Goal: Contribute content: Add original content to the website for others to see

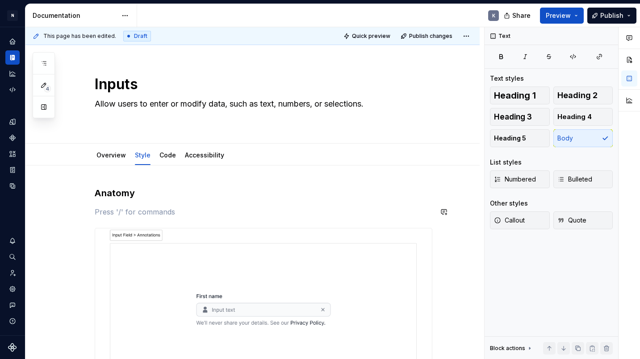
scroll to position [105, 0]
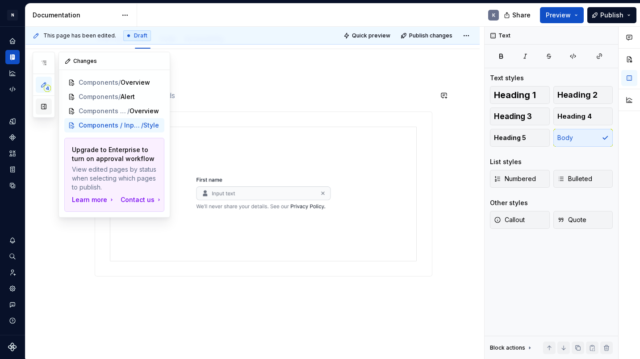
click at [48, 103] on button "button" at bounding box center [44, 107] width 16 height 16
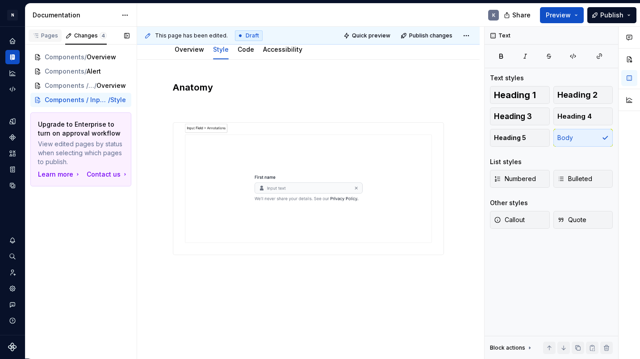
click at [54, 40] on div "Pages" at bounding box center [45, 35] width 33 height 12
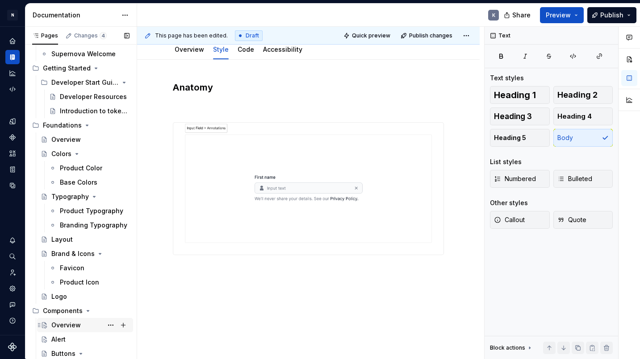
scroll to position [226, 0]
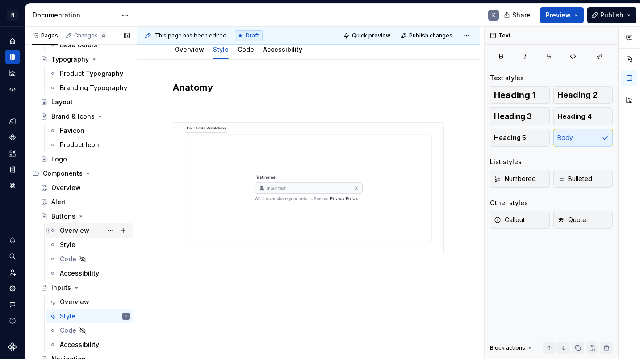
click at [100, 233] on div "Overview" at bounding box center [95, 230] width 70 height 12
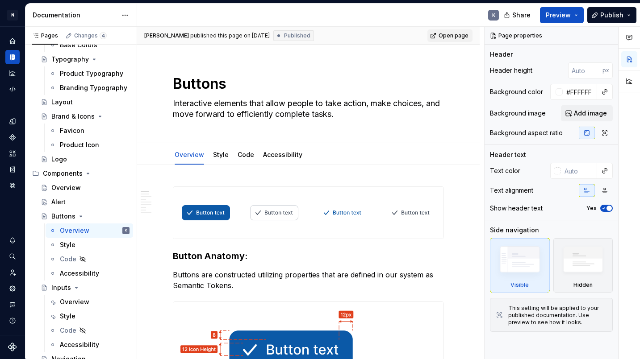
click at [461, 37] on span "Open page" at bounding box center [453, 35] width 30 height 7
click at [607, 14] on span "Publish" at bounding box center [611, 15] width 23 height 9
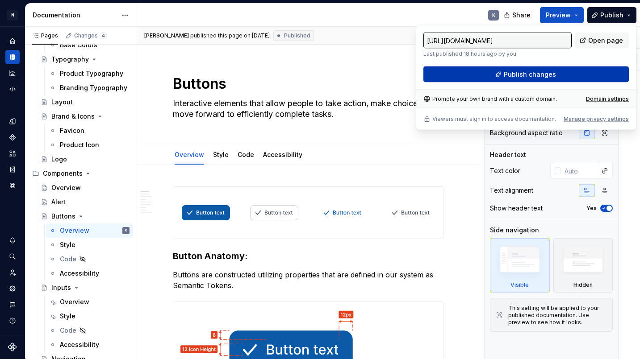
click at [598, 71] on button "Publish changes" at bounding box center [525, 74] width 205 height 16
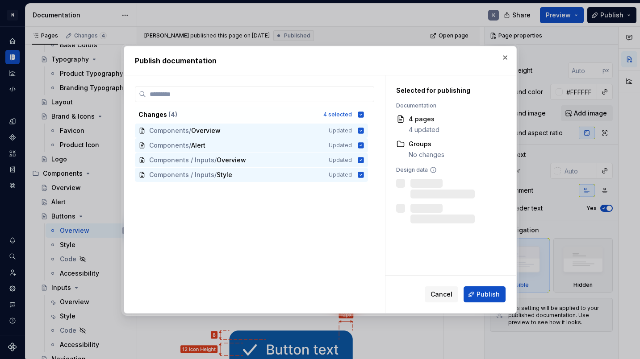
click at [479, 301] on button "Publish" at bounding box center [484, 295] width 42 height 16
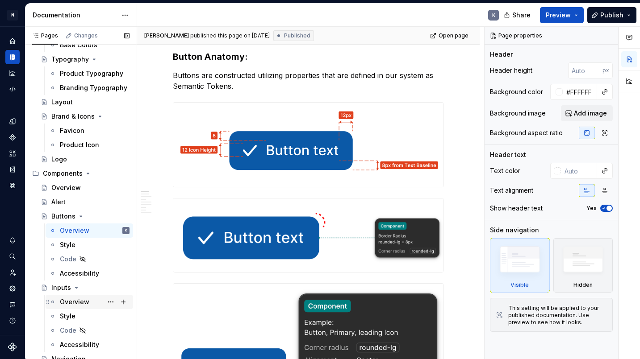
scroll to position [303, 0]
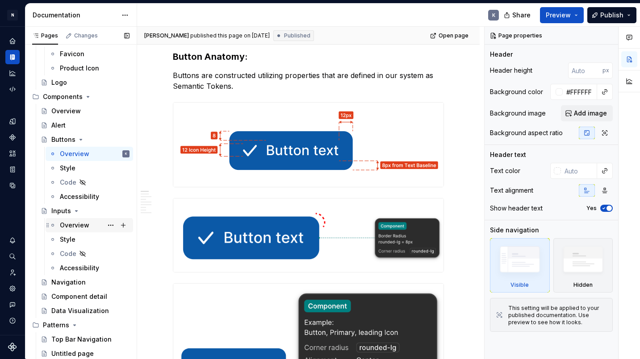
click at [79, 226] on div "Overview" at bounding box center [74, 225] width 29 height 9
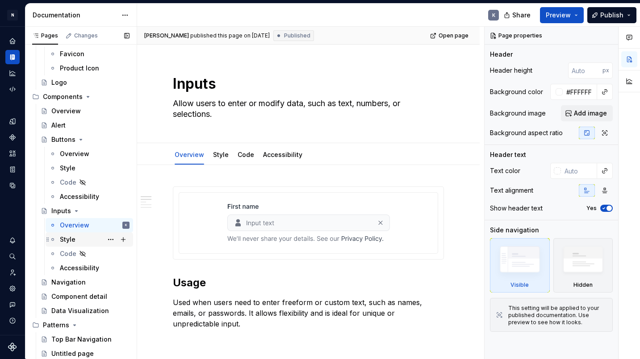
click at [78, 237] on div "Style" at bounding box center [95, 239] width 70 height 12
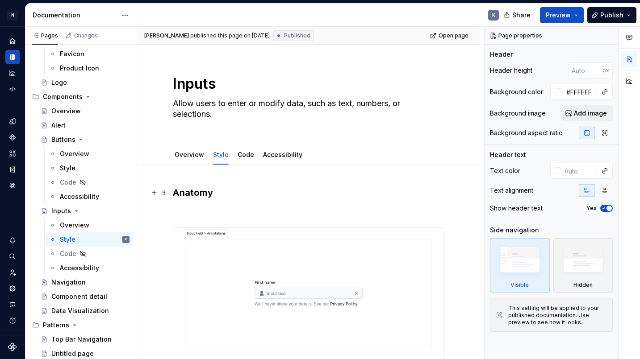
scroll to position [143, 0]
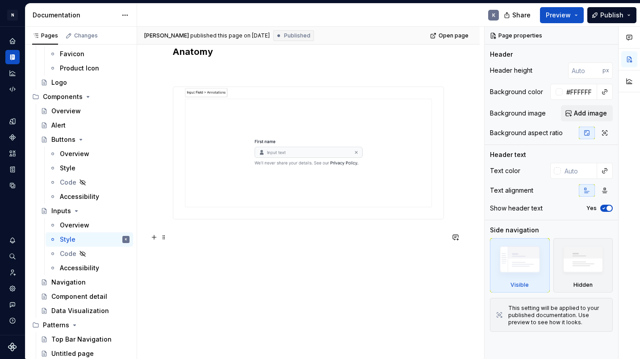
click at [222, 235] on p at bounding box center [308, 235] width 271 height 11
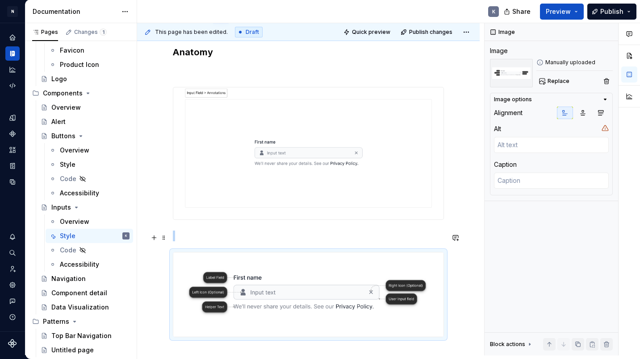
scroll to position [149, 0]
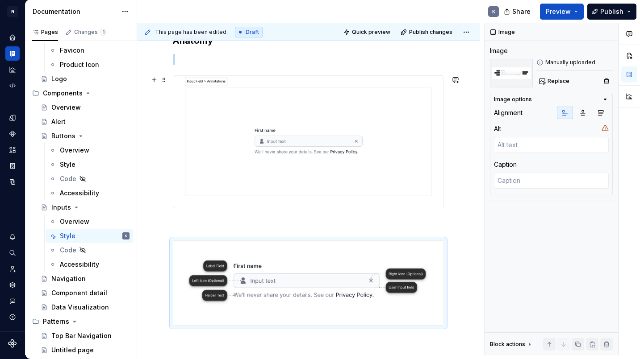
click at [295, 184] on img at bounding box center [308, 142] width 270 height 132
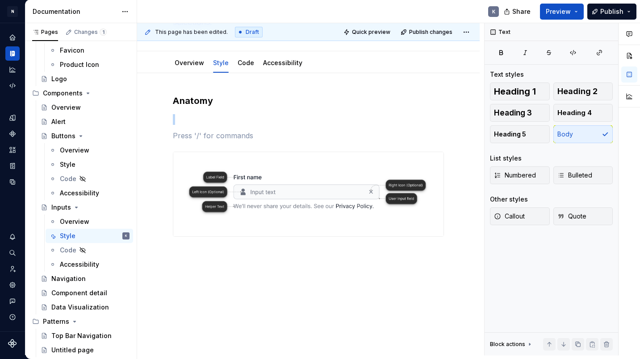
scroll to position [74, 0]
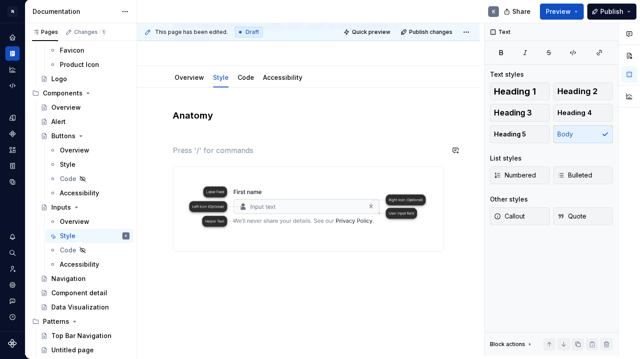
click at [387, 143] on div "Anatomy" at bounding box center [308, 180] width 271 height 142
click at [386, 152] on p at bounding box center [308, 150] width 271 height 11
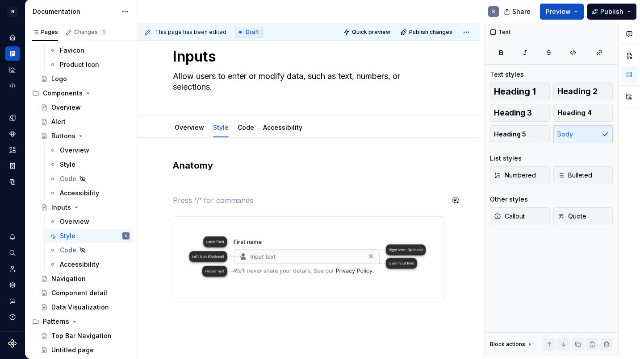
scroll to position [29, 0]
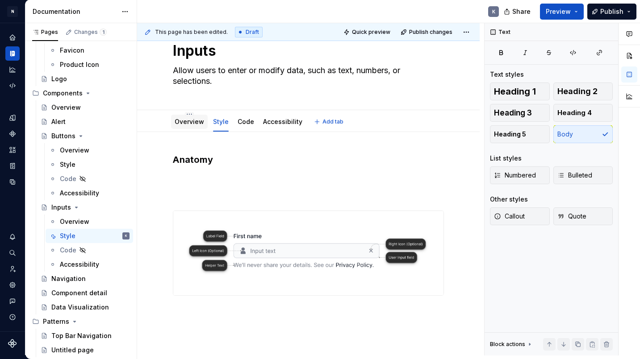
click at [191, 123] on link "Overview" at bounding box center [188, 122] width 29 height 8
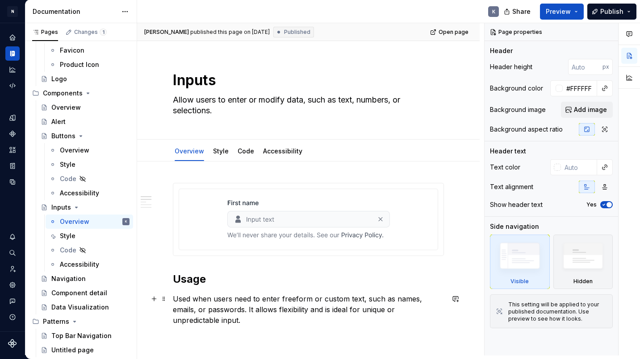
scroll to position [89, 0]
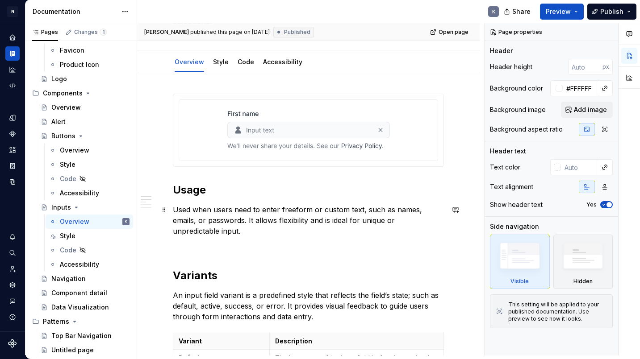
click at [240, 217] on p "Used when users need to enter freeform or custom text, such as names, emails, o…" at bounding box center [308, 220] width 271 height 32
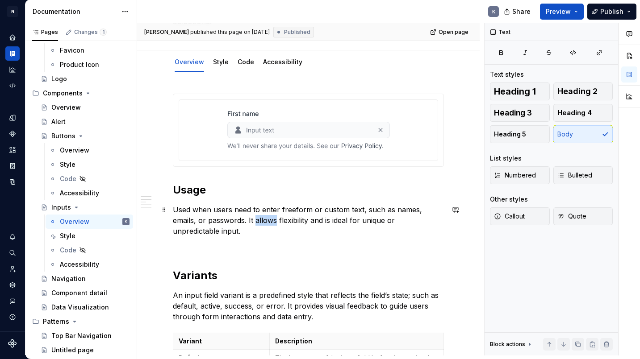
click at [240, 217] on p "Used when users need to enter freeform or custom text, such as names, emails, o…" at bounding box center [308, 220] width 271 height 32
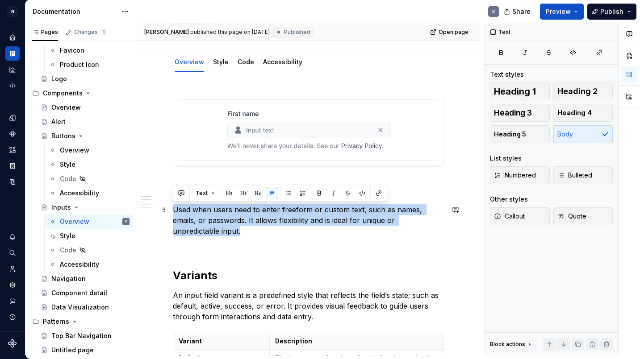
copy p "Used when users need to enter freeform or custom text, such as names, emails, o…"
click at [214, 66] on div "Style" at bounding box center [221, 62] width 16 height 9
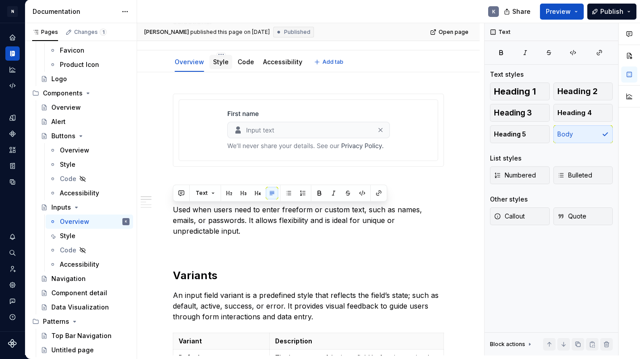
click at [224, 63] on link "Style" at bounding box center [221, 62] width 16 height 8
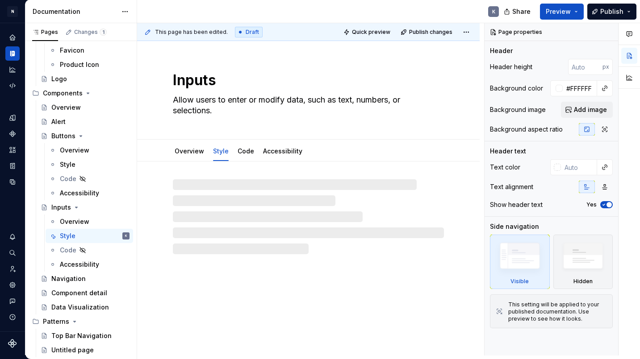
type textarea "*"
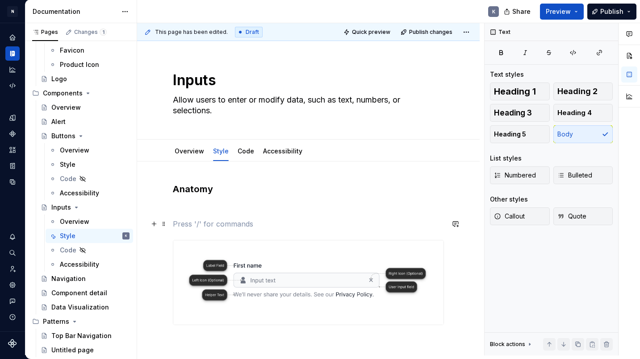
click at [212, 219] on p at bounding box center [308, 224] width 271 height 11
click at [212, 212] on p at bounding box center [308, 208] width 271 height 11
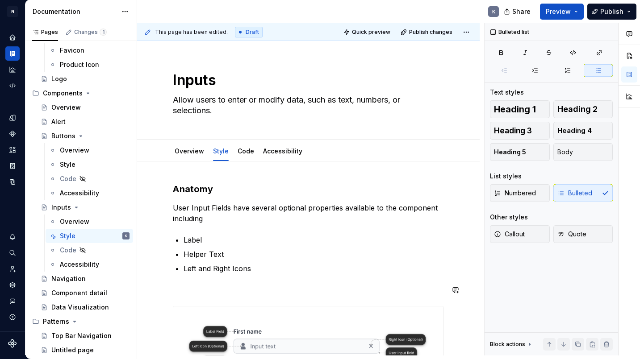
click at [218, 283] on div "Anatomy User Input Fields have several optional properties available to the com…" at bounding box center [308, 287] width 271 height 208
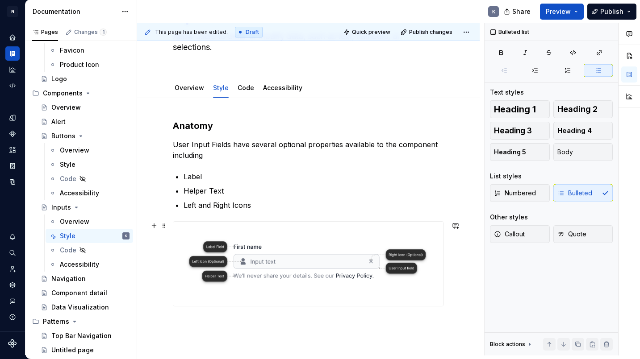
scroll to position [69, 0]
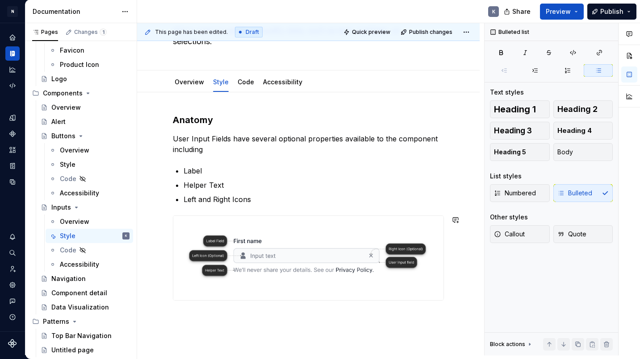
click at [341, 328] on div "Anatomy User Input Fields have several optional properties available to the com…" at bounding box center [308, 255] width 342 height 327
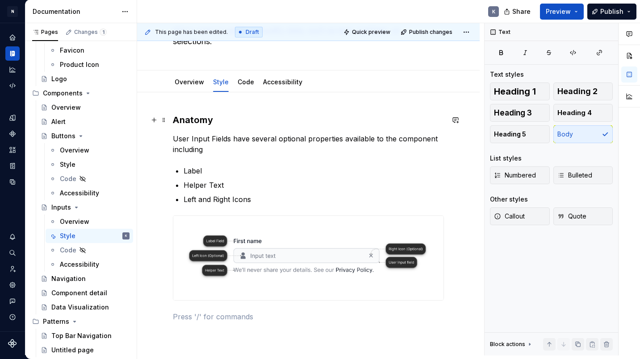
scroll to position [0, 0]
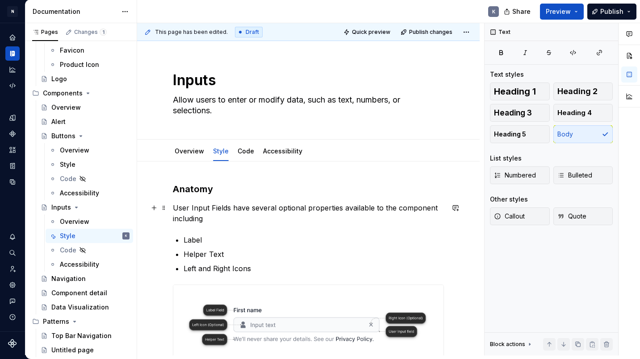
click at [227, 220] on p "User Input Fields have several optional properties available to the component i…" at bounding box center [308, 213] width 271 height 21
click at [64, 207] on div "Inputs" at bounding box center [61, 207] width 20 height 9
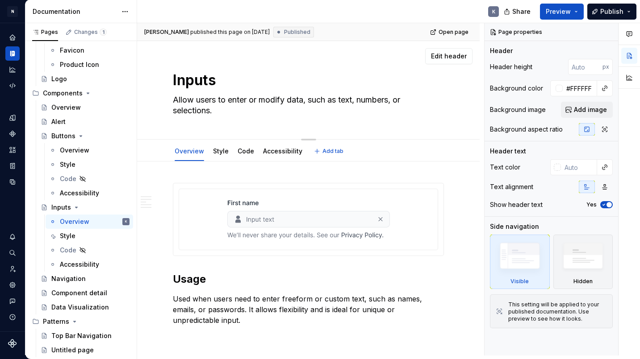
click at [208, 82] on textarea "Inputs" at bounding box center [306, 80] width 271 height 21
click at [212, 81] on textarea "Inputs" at bounding box center [306, 80] width 271 height 21
type textarea "*"
type textarea "Input"
type textarea "*"
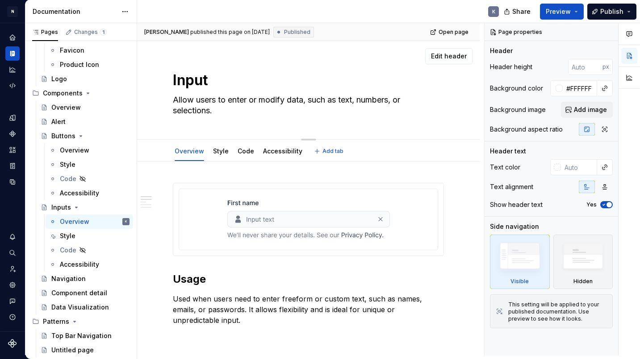
type textarea "Input F"
type textarea "*"
type textarea "Input Fi"
type textarea "*"
type textarea "Input Fie"
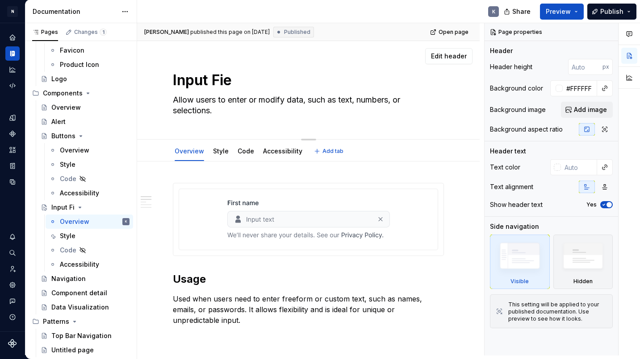
type textarea "*"
type textarea "Input Fiel"
type textarea "*"
type textarea "Input Field"
type textarea "*"
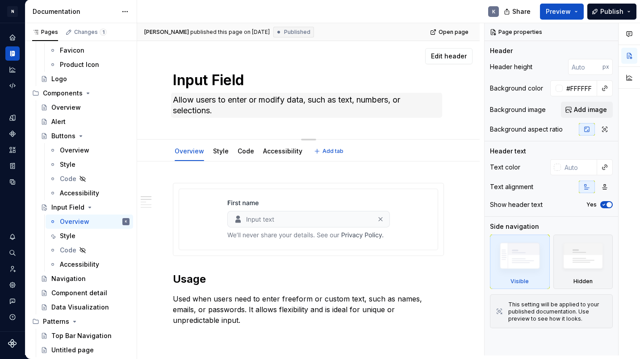
type textarea "Input Field"
click at [236, 99] on textarea "Allow users to enter or modify data, such as text, numbers, or selections." at bounding box center [306, 105] width 271 height 25
click at [230, 104] on textarea "Allow users to enter or modify data, such as text, numbers, or selections." at bounding box center [306, 105] width 271 height 25
click at [114, 207] on button "Page tree" at bounding box center [110, 207] width 12 height 12
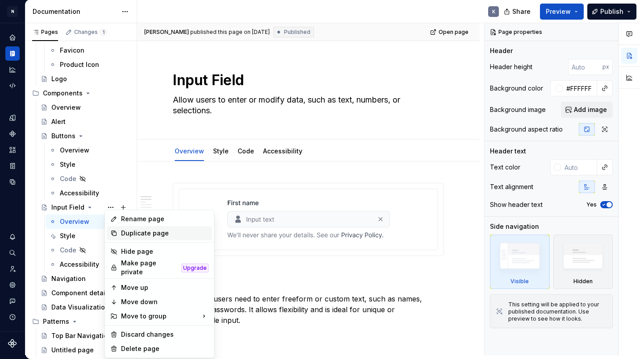
click at [116, 234] on icon at bounding box center [113, 233] width 7 height 7
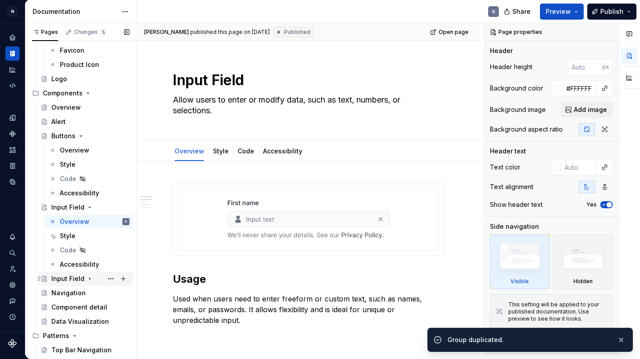
click at [90, 278] on icon "Page tree" at bounding box center [89, 278] width 7 height 7
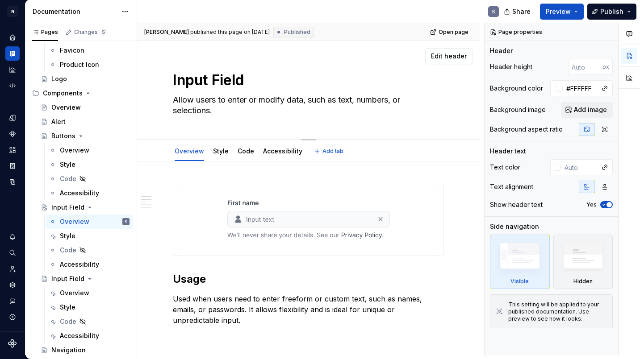
click at [224, 76] on textarea "Input Field" at bounding box center [306, 80] width 271 height 21
click at [224, 75] on textarea "Input Field" at bounding box center [306, 80] width 271 height 21
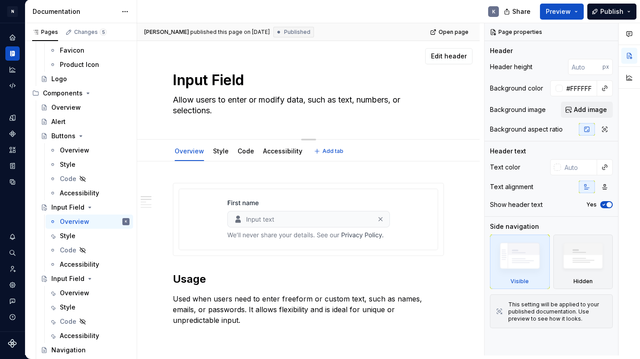
click at [224, 75] on textarea "Input Field" at bounding box center [306, 80] width 271 height 21
type textarea "*"
type textarea "S"
type textarea "*"
type textarea "Se"
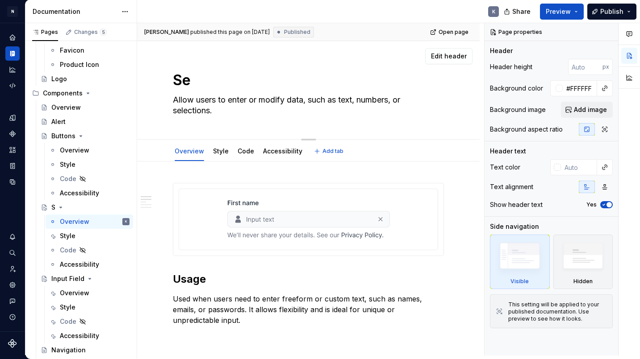
type textarea "*"
type textarea "Sel"
type textarea "*"
type textarea "Sele"
type textarea "*"
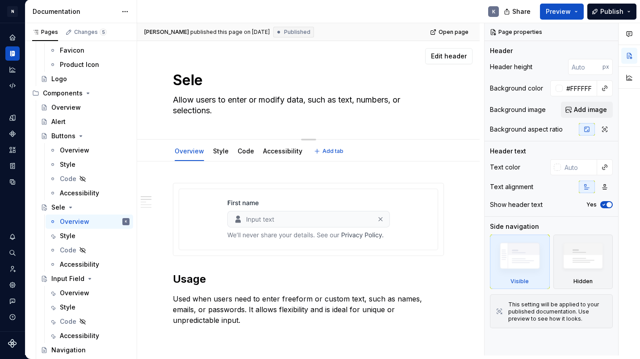
type textarea "Selec"
type textarea "*"
type textarea "Select"
type textarea "*"
type textarea "Select"
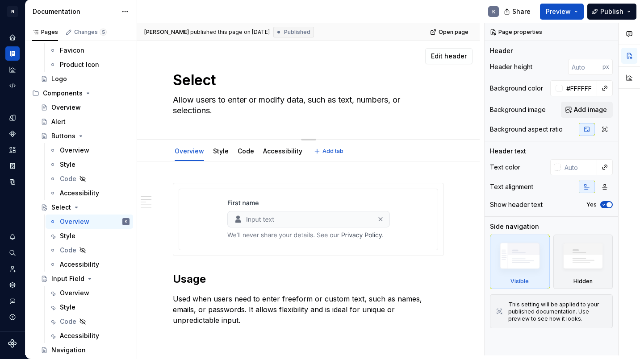
type textarea "*"
type textarea "Select I"
type textarea "*"
type textarea "Select In"
type textarea "*"
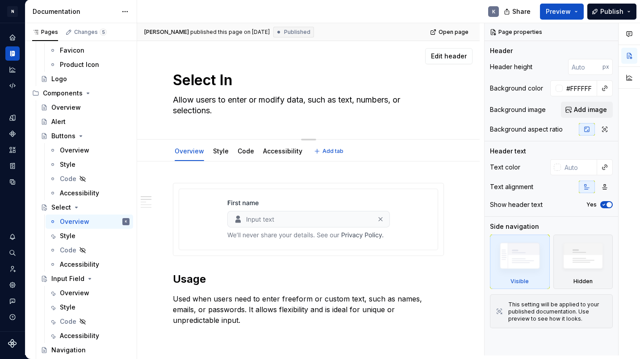
type textarea "Select Inp"
type textarea "*"
type textarea "Select Inpu"
type textarea "*"
type textarea "Select Input"
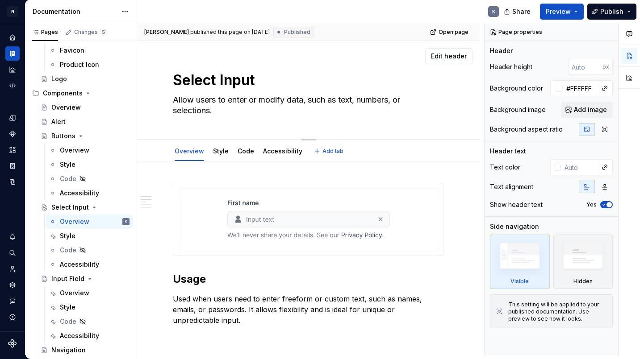
type textarea "*"
type textarea "Select Inputs"
type textarea "*"
type textarea "Select Input"
type textarea "*"
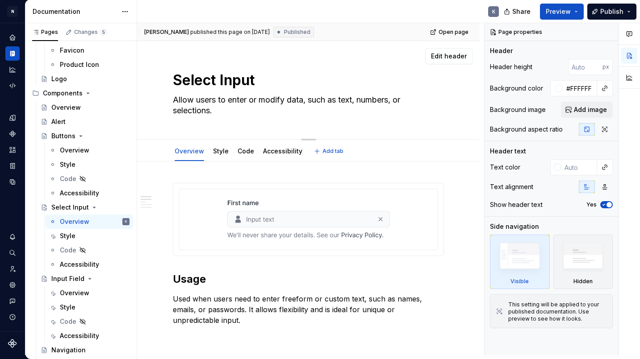
type textarea "Select Inputs"
type textarea "*"
type textarea "Select Inputs"
type textarea "*"
type textarea "Select Inputs ("
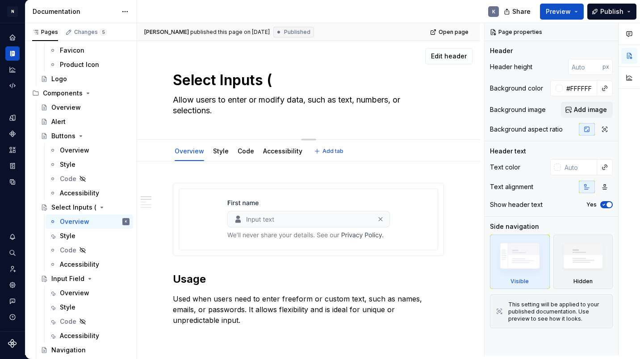
type textarea "*"
type textarea "Select Inputs (D"
type textarea "*"
type textarea "Select Inputs (Dr"
type textarea "*"
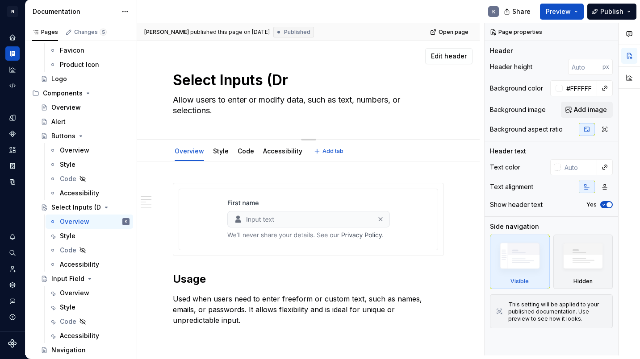
type textarea "Select Inputs (Dri"
type textarea "*"
type textarea "Select Inputs (Drip"
type textarea "*"
type textarea "Select Inputs (Dri"
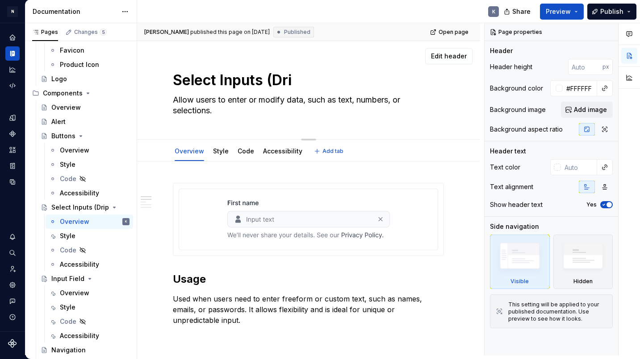
type textarea "*"
type textarea "Select Inputs (Dr"
type textarea "*"
type textarea "Select Inputs (Dro"
type textarea "*"
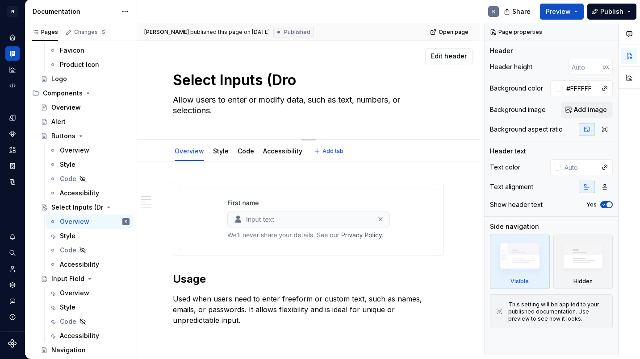
type textarea "Select Inputs (Drop"
type textarea "*"
type textarea "Select Inputs (Dro"
type textarea "*"
type textarea "Select Inputs (Dr"
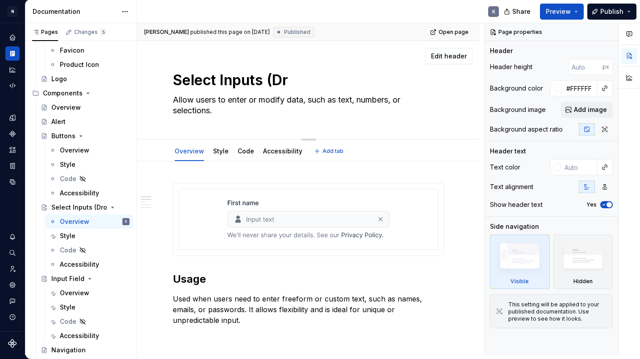
type textarea "*"
type textarea "Select Inputs (D"
type textarea "*"
type textarea "Select Inputs ("
type textarea "*"
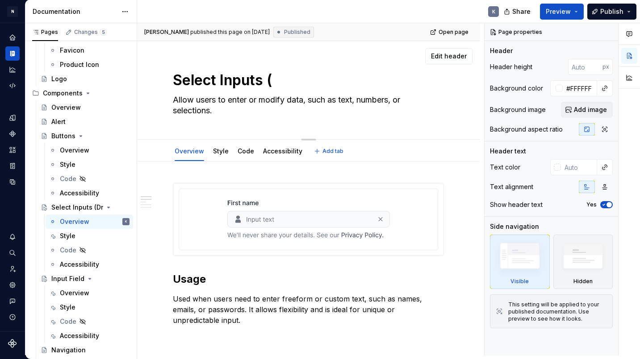
type textarea "Select Inputs"
type textarea "*"
type textarea "Select Inputs"
type textarea "*"
type textarea "Select Inputs"
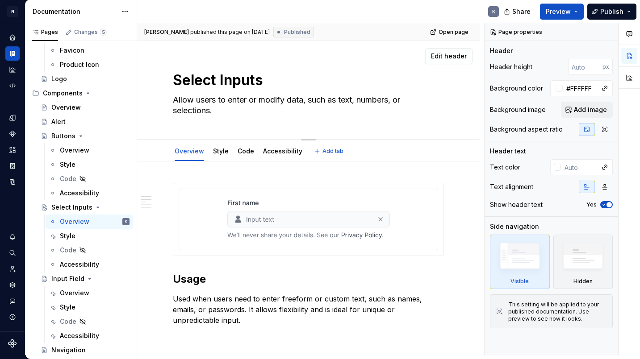
click at [226, 102] on textarea "Allow users to enter or modify data, such as text, numbers, or selections." at bounding box center [306, 105] width 271 height 25
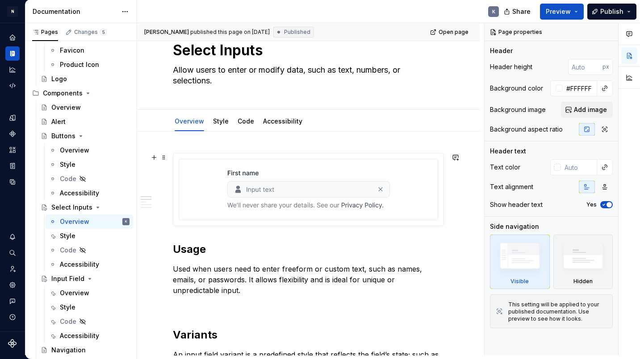
scroll to position [27, 0]
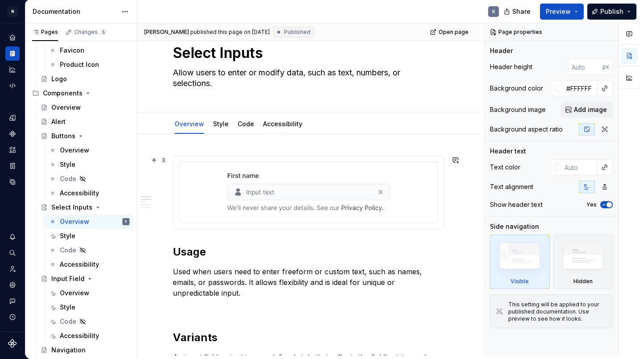
click at [247, 277] on p "Used when users need to enter freeform or custom text, such as names, emails, o…" at bounding box center [308, 282] width 271 height 32
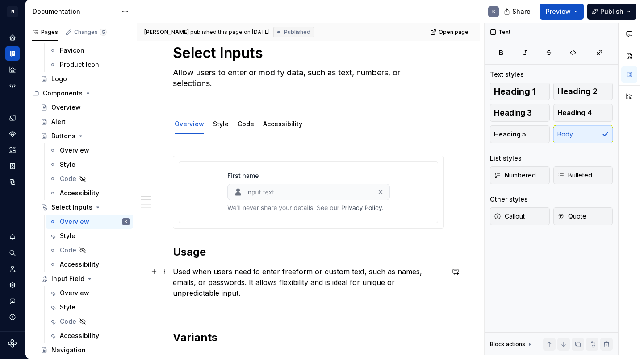
click at [247, 277] on p "Used when users need to enter freeform or custom text, such as names, emails, o…" at bounding box center [308, 282] width 271 height 32
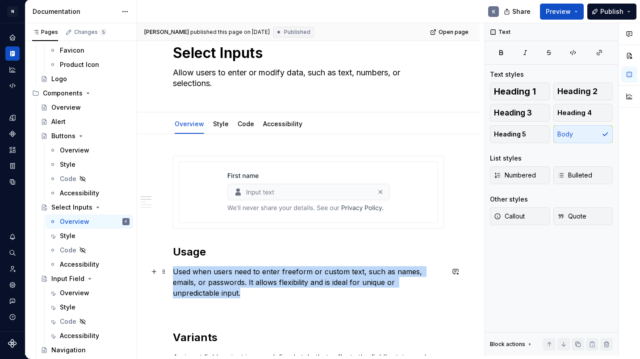
click at [247, 277] on p "Used when users need to enter freeform or custom text, such as names, emails, o…" at bounding box center [308, 282] width 271 height 32
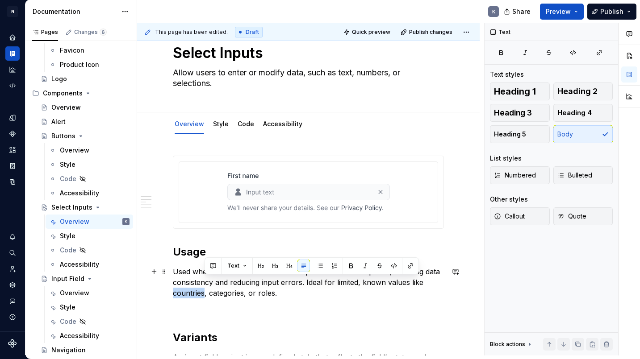
drag, startPoint x: 204, startPoint y: 295, endPoint x: 170, endPoint y: 297, distance: 34.9
type textarea "*"
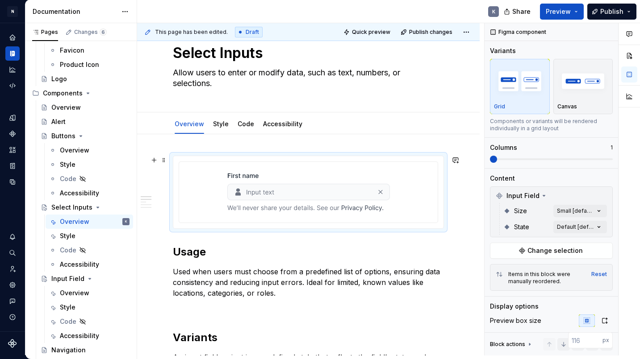
click at [291, 193] on img at bounding box center [308, 191] width 162 height 45
click at [552, 248] on span "Change selection" at bounding box center [554, 250] width 55 height 9
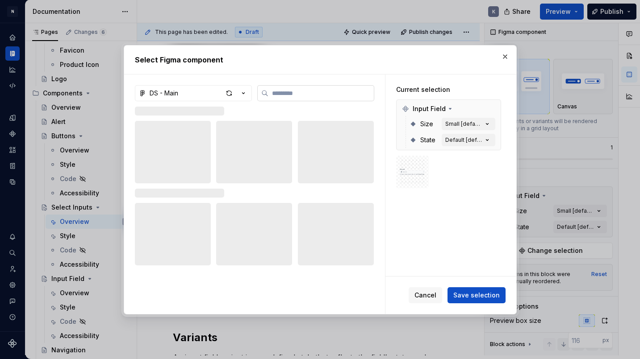
click at [312, 96] on input "search" at bounding box center [320, 93] width 105 height 9
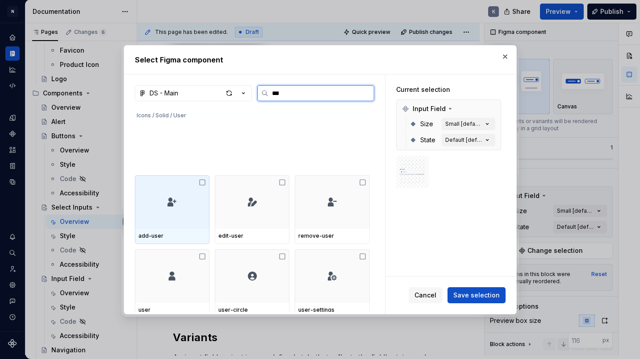
type input "****"
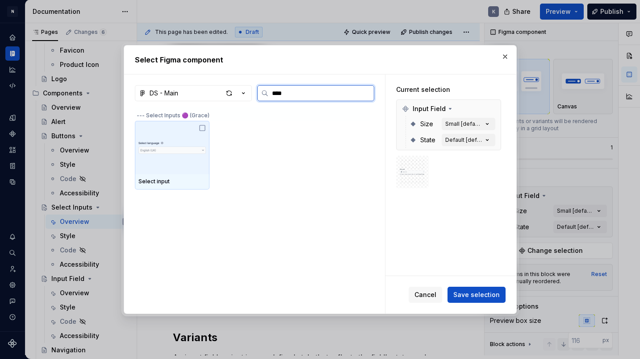
click at [187, 139] on img at bounding box center [171, 147] width 67 height 29
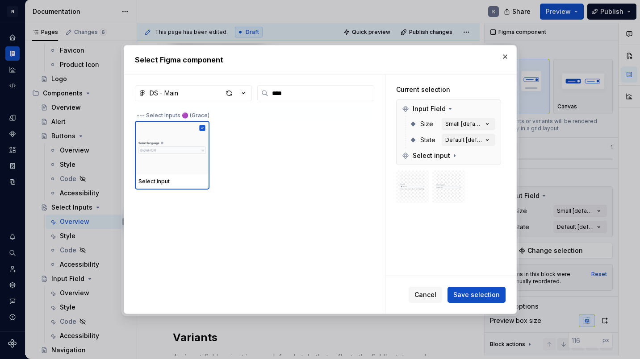
click at [478, 292] on span "Save selection" at bounding box center [476, 295] width 46 height 9
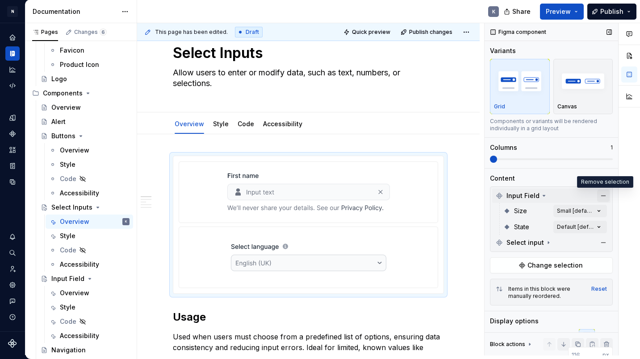
click at [603, 195] on button "button" at bounding box center [603, 196] width 12 height 12
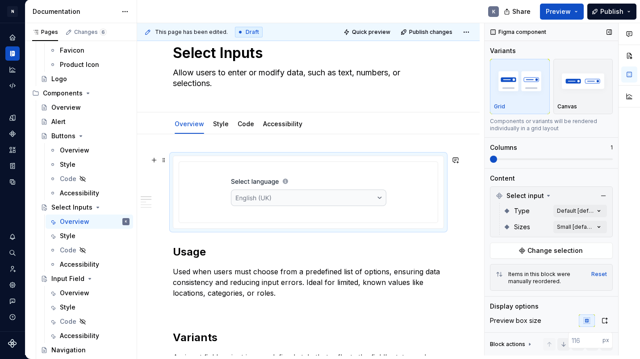
click at [290, 195] on img at bounding box center [308, 191] width 155 height 45
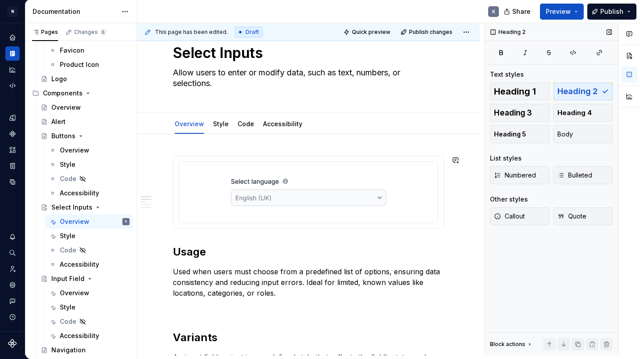
click at [315, 195] on img at bounding box center [308, 191] width 155 height 45
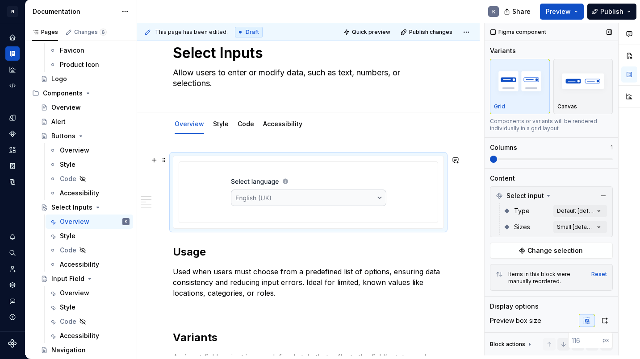
click at [405, 187] on div at bounding box center [308, 192] width 251 height 52
click at [308, 171] on img at bounding box center [308, 191] width 155 height 45
click at [108, 93] on button "Page tree" at bounding box center [110, 93] width 12 height 12
click at [123, 91] on div "Pages Changes 6 Add Accessibility guide for tree Page tree. Navigate the tree w…" at bounding box center [81, 191] width 112 height 336
click at [124, 93] on button "Page tree" at bounding box center [123, 93] width 12 height 12
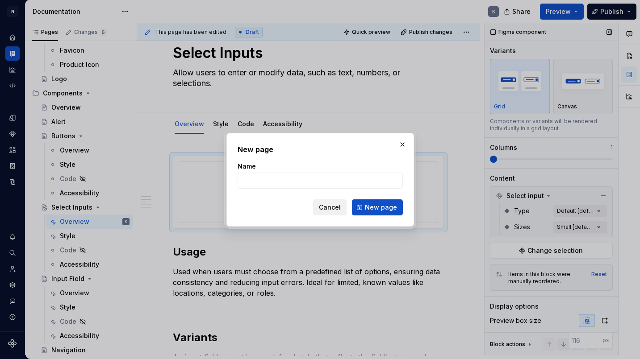
click at [329, 208] on span "Cancel" at bounding box center [330, 207] width 22 height 9
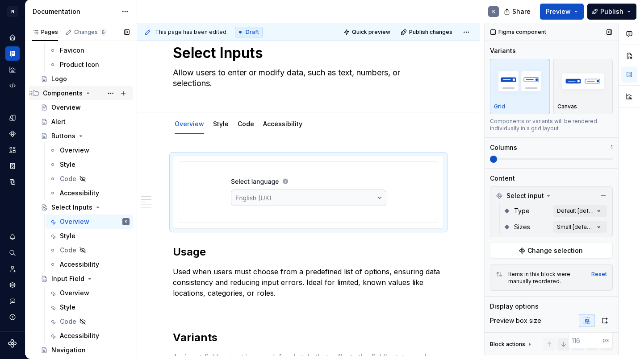
click at [63, 94] on div "Components" at bounding box center [63, 93] width 40 height 9
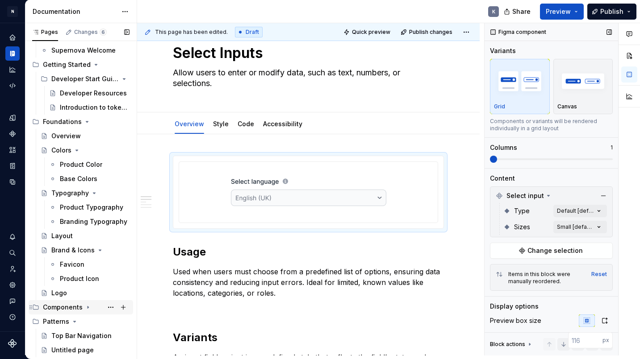
click at [65, 307] on div "Components" at bounding box center [63, 307] width 40 height 9
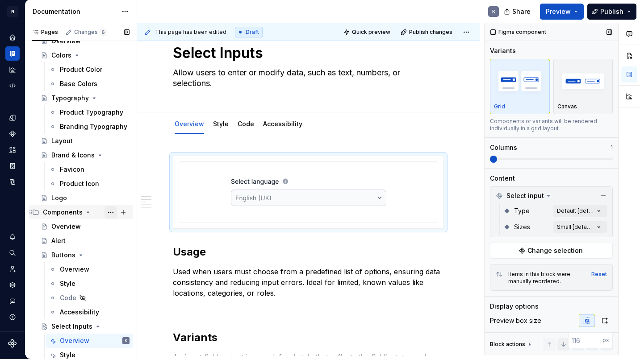
click at [110, 212] on button "Page tree" at bounding box center [110, 212] width 12 height 12
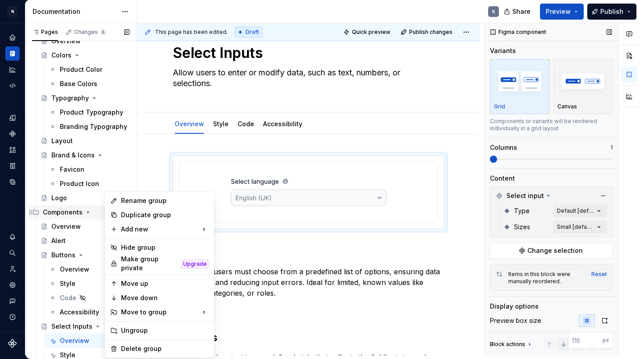
type textarea "*"
click at [238, 246] on div "New group" at bounding box center [258, 246] width 58 height 9
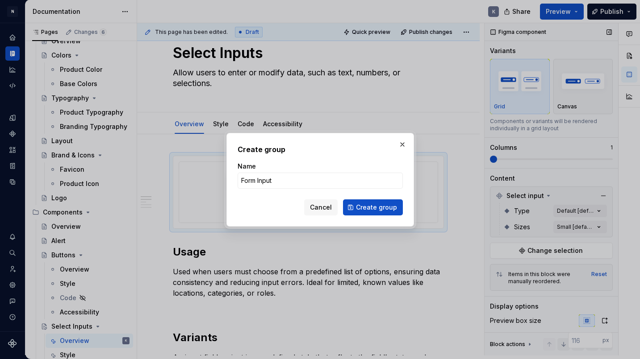
type input "Form Inputs"
click at [373, 207] on button "Create group" at bounding box center [373, 207] width 60 height 16
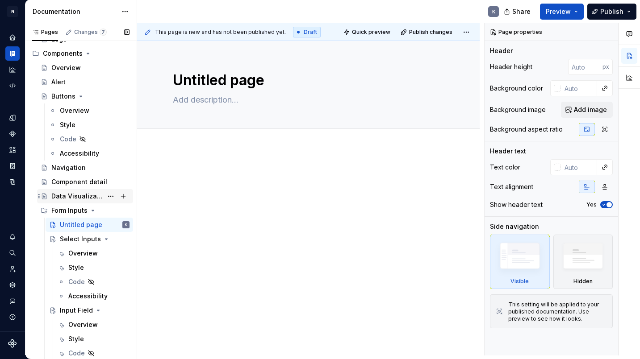
scroll to position [303, 0]
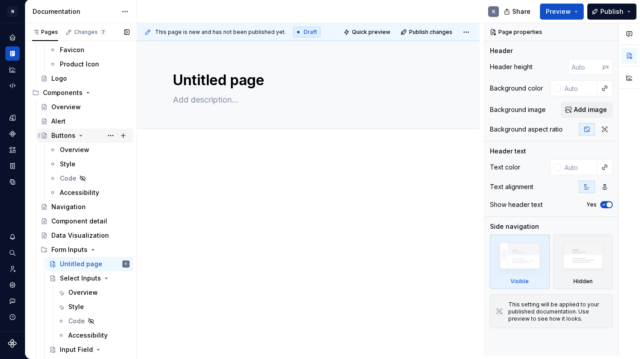
click at [80, 134] on icon "Page tree" at bounding box center [80, 135] width 7 height 7
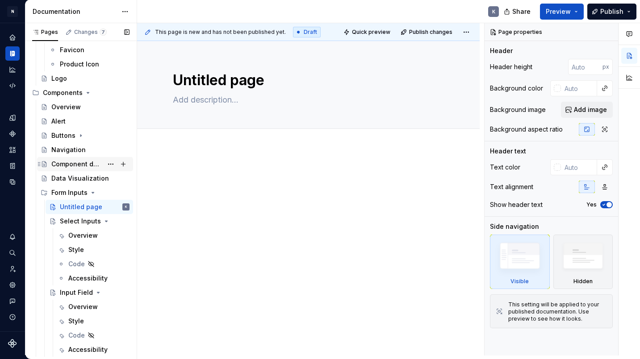
click at [57, 163] on div "Component detail" at bounding box center [76, 164] width 51 height 9
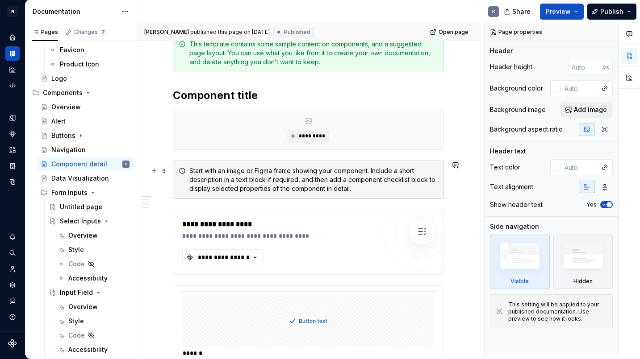
scroll to position [3, 0]
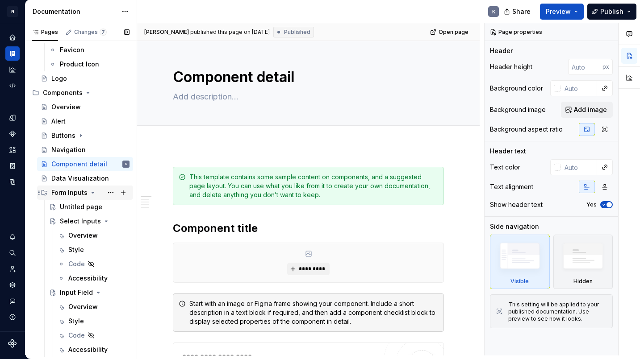
click at [94, 192] on icon "Page tree" at bounding box center [92, 192] width 7 height 7
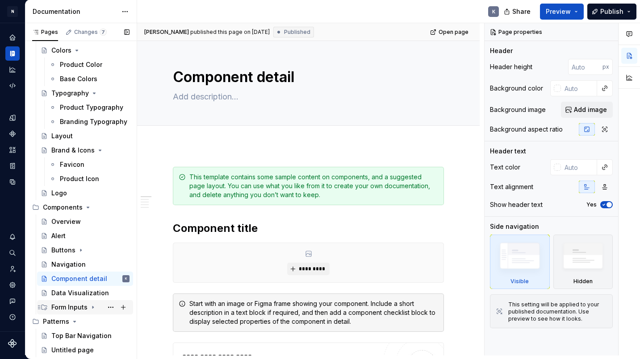
click at [91, 307] on icon "Page tree" at bounding box center [92, 307] width 7 height 7
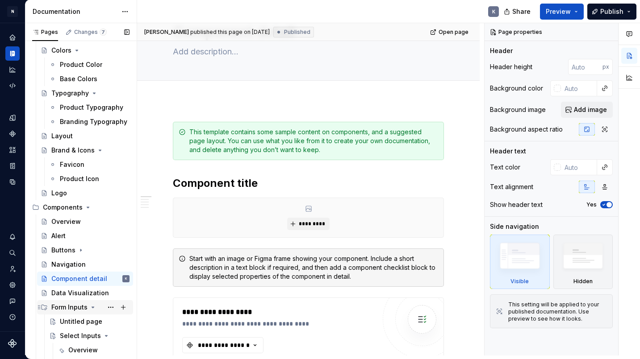
scroll to position [312, 0]
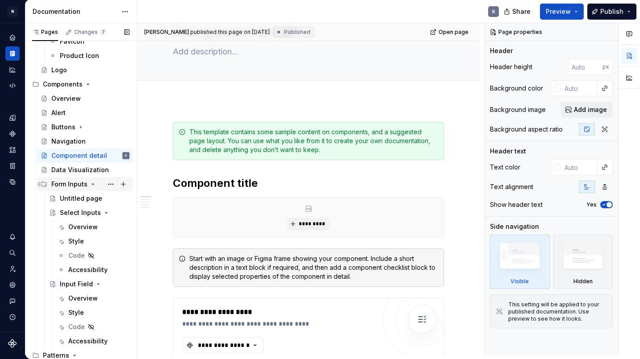
click at [75, 186] on div "Form Inputs" at bounding box center [69, 184] width 36 height 9
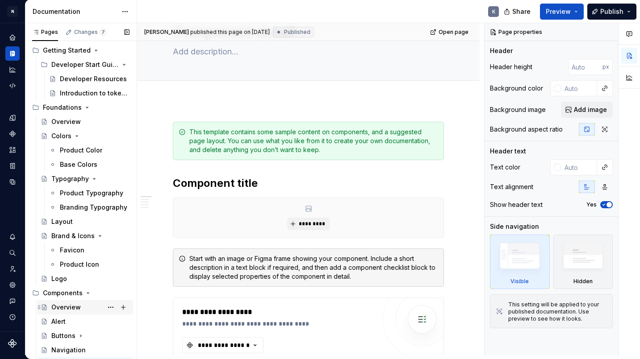
scroll to position [189, 0]
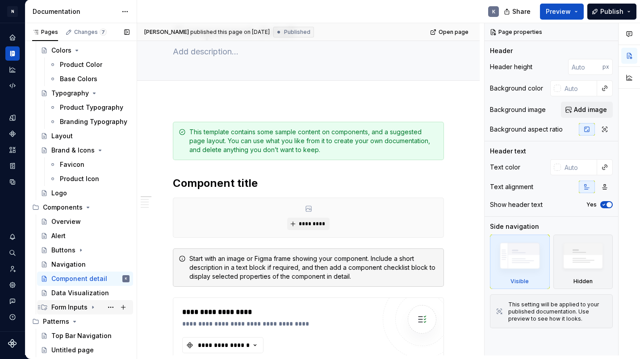
click at [92, 308] on icon "Page tree" at bounding box center [92, 308] width 1 height 2
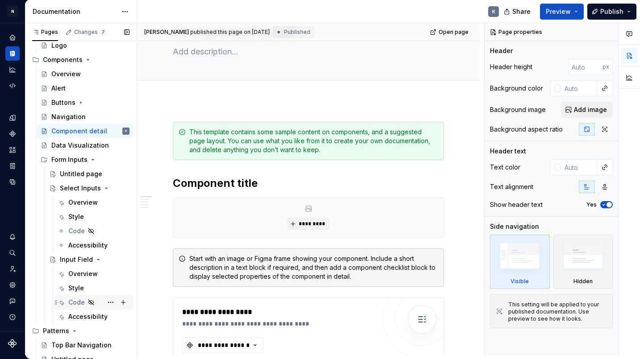
scroll to position [342, 0]
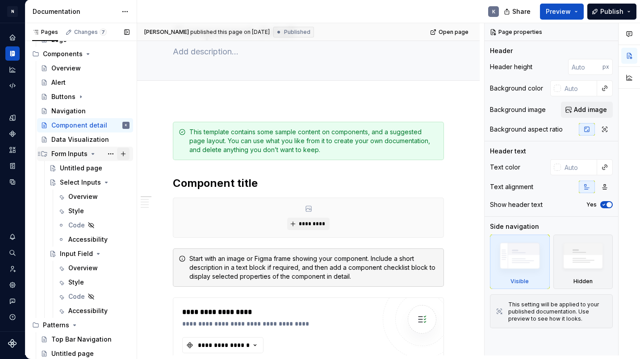
click at [121, 153] on button "Page tree" at bounding box center [123, 154] width 12 height 12
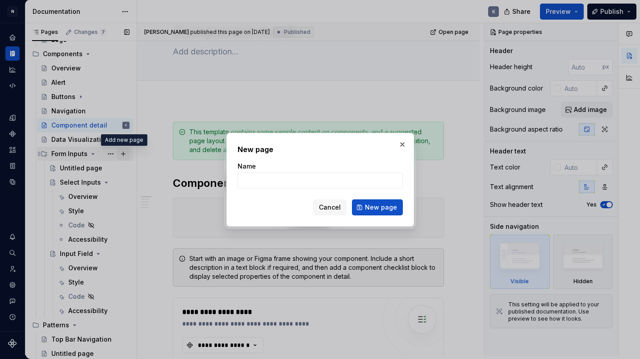
type textarea "*"
type input "Autocomplete"
click at [382, 207] on span "New page" at bounding box center [381, 207] width 32 height 9
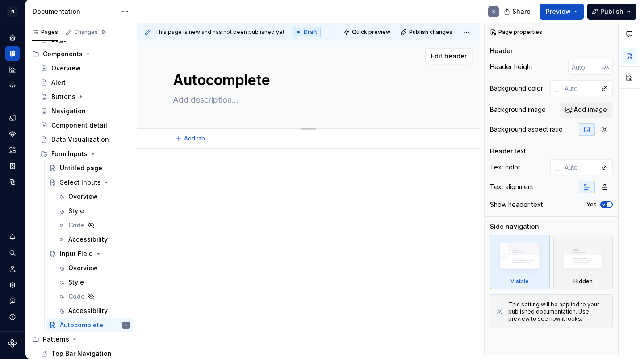
click at [220, 101] on textarea at bounding box center [306, 100] width 271 height 14
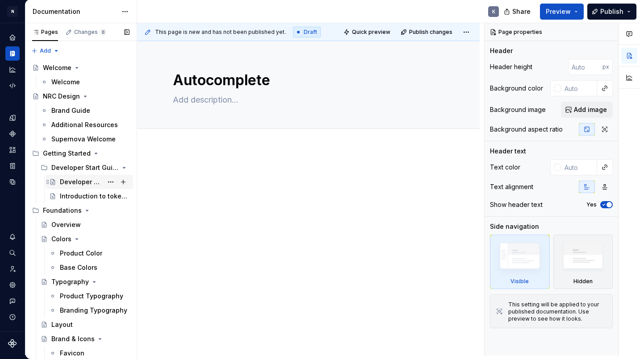
click at [75, 183] on div "Developer Resources" at bounding box center [81, 182] width 43 height 9
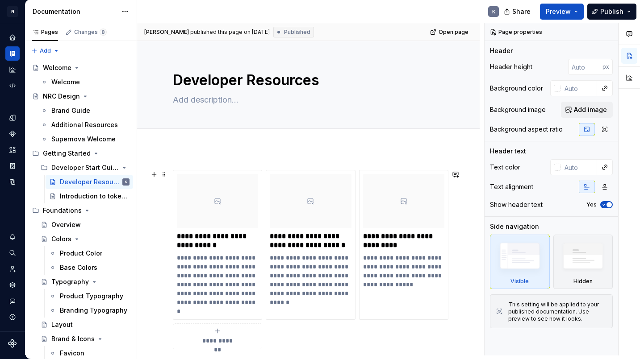
scroll to position [45, 0]
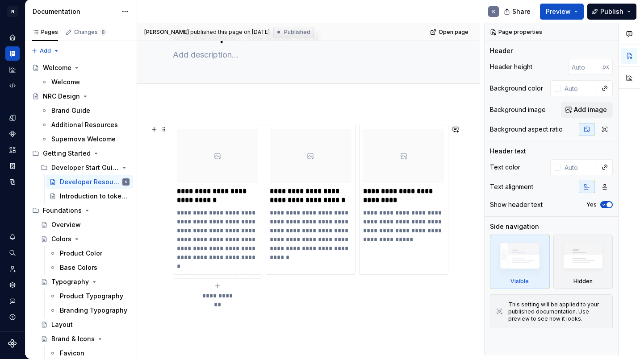
click at [225, 294] on span "**********" at bounding box center [217, 295] width 39 height 9
type textarea "*"
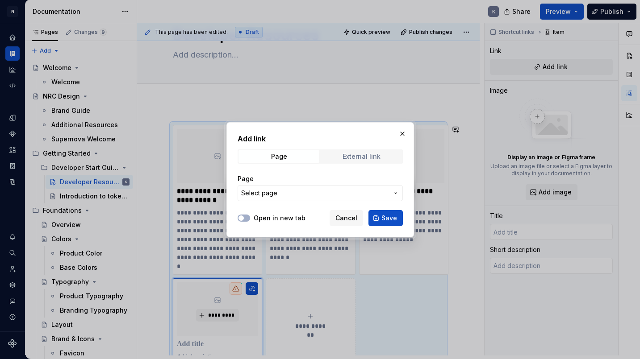
click at [351, 156] on div "External link" at bounding box center [361, 156] width 38 height 7
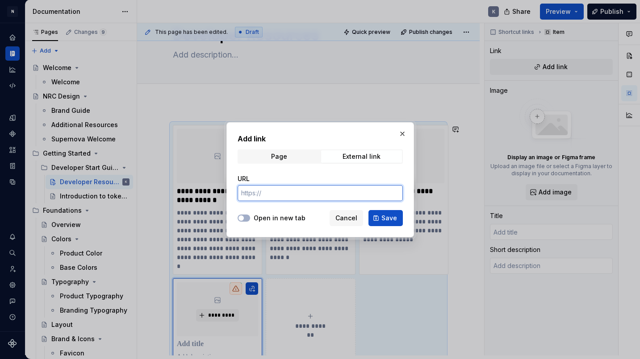
click at [319, 196] on input "URL" at bounding box center [319, 193] width 165 height 16
paste input "[URL][DOMAIN_NAME]"
type input "[URL][DOMAIN_NAME]"
click at [241, 218] on span "button" at bounding box center [240, 218] width 5 height 5
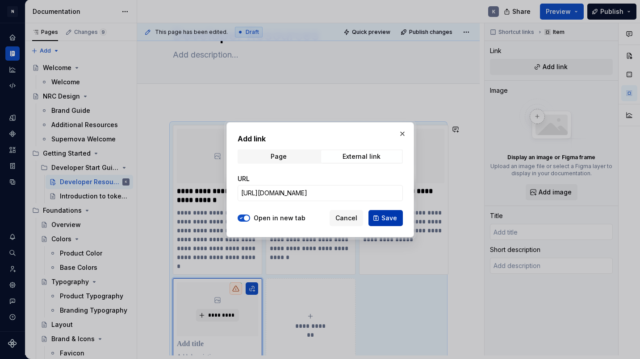
click at [391, 217] on span "Save" at bounding box center [389, 218] width 16 height 9
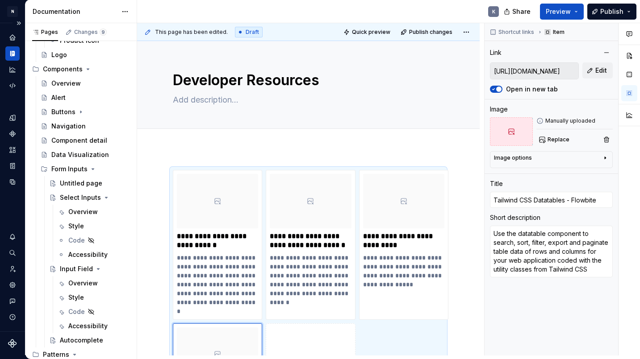
scroll to position [357, 0]
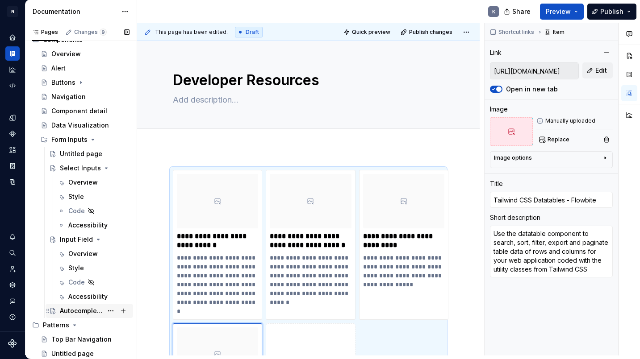
click at [89, 310] on div "Autocomplete" at bounding box center [81, 311] width 43 height 9
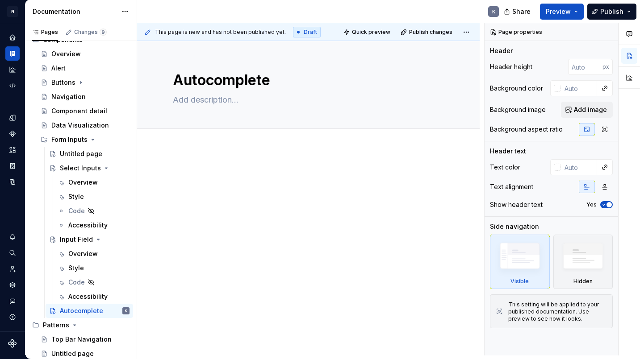
type textarea "*"
click at [214, 191] on div at bounding box center [308, 187] width 271 height 34
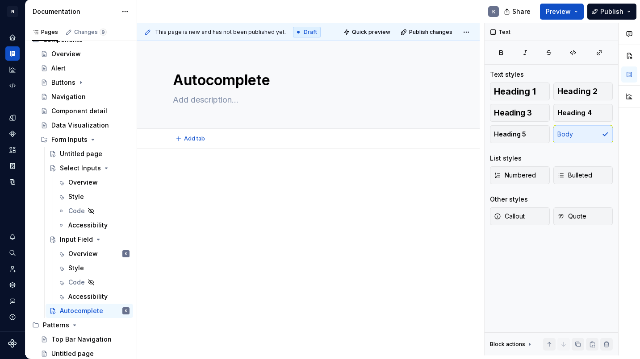
drag, startPoint x: 80, startPoint y: 241, endPoint x: 179, endPoint y: 147, distance: 136.3
click at [190, 140] on span "Add tab" at bounding box center [194, 138] width 21 height 7
click at [209, 201] on div at bounding box center [308, 191] width 271 height 43
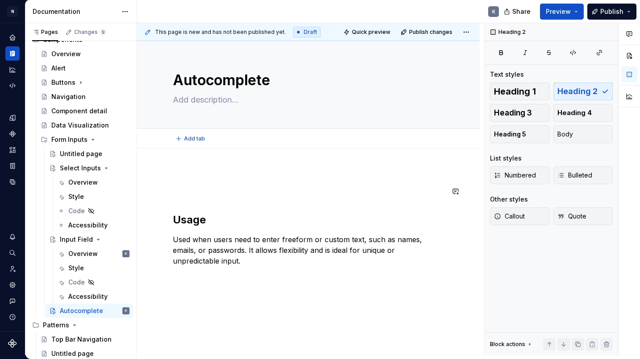
click at [184, 198] on div "Usage Used when users need to enter freeform or custom text, such as names, ema…" at bounding box center [308, 218] width 271 height 96
click at [185, 194] on p at bounding box center [308, 191] width 271 height 11
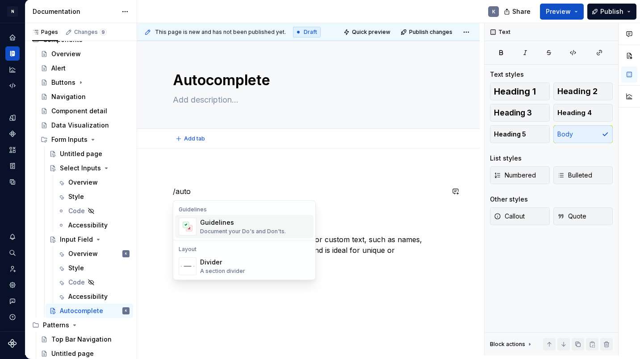
click at [223, 188] on p "/auto" at bounding box center [308, 191] width 271 height 11
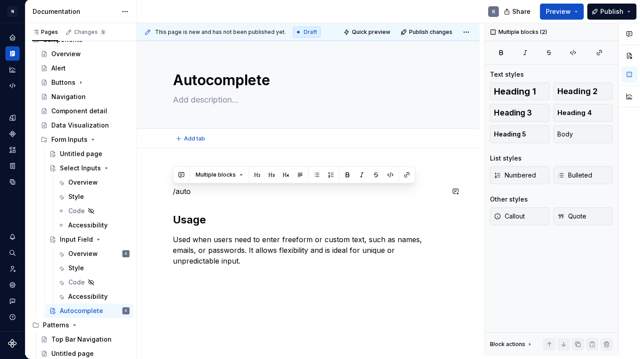
click at [223, 188] on p "/auto" at bounding box center [308, 191] width 271 height 11
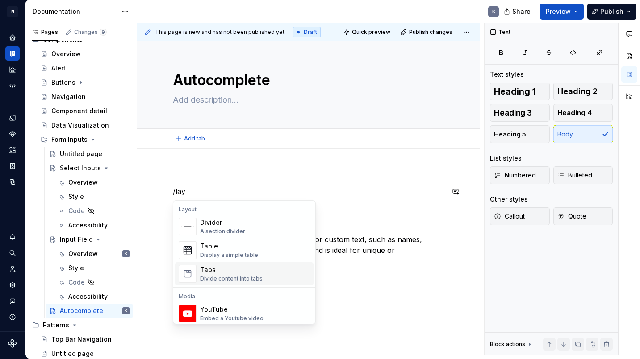
click at [262, 270] on div "Tabs Divide content into tabs" at bounding box center [255, 274] width 110 height 18
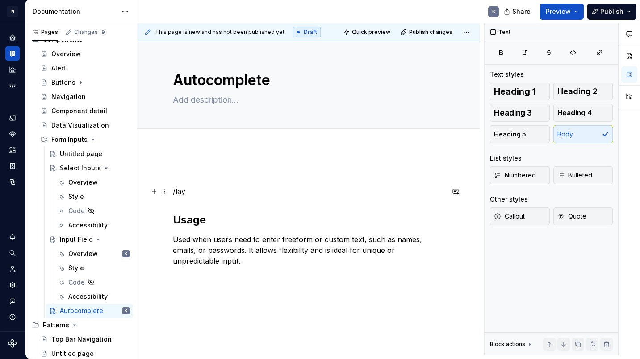
click at [255, 195] on p "/lay" at bounding box center [308, 191] width 271 height 11
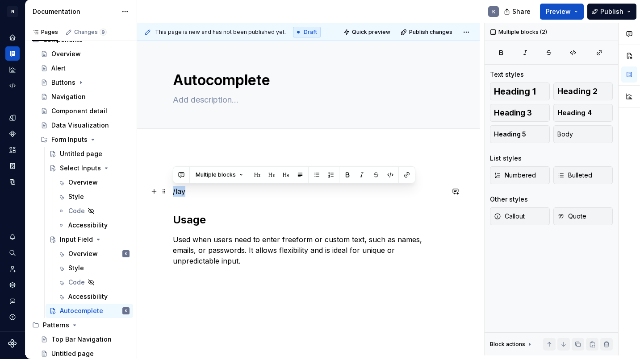
click at [255, 195] on p "/lay" at bounding box center [308, 191] width 271 height 11
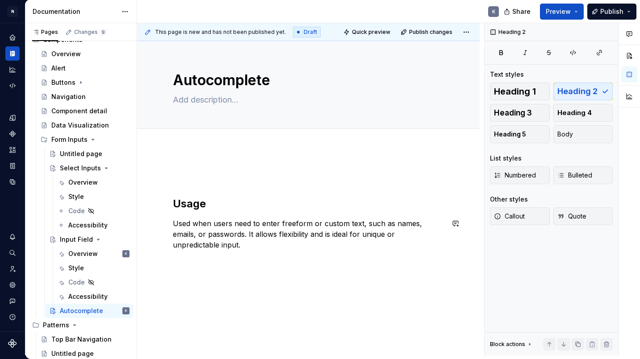
click at [347, 274] on div "Usage Used when users need to enter freeform or custom text, such as names, ema…" at bounding box center [308, 259] width 342 height 220
click at [530, 345] on ul "No internet connection. Reconnect to ensure all of your changes are synced. Suc…" at bounding box center [530, 352] width 220 height 14
click at [529, 345] on icon at bounding box center [529, 345] width 1 height 2
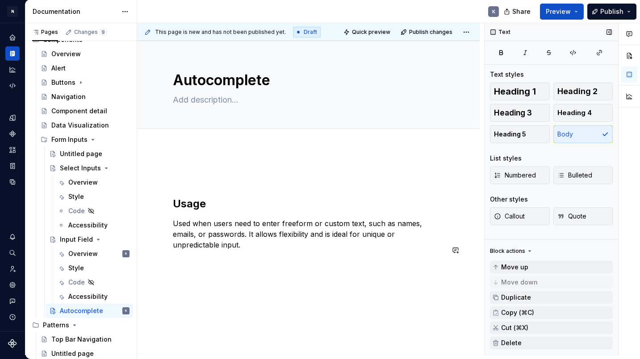
click at [330, 262] on div "Usage Used when users need to enter freeform or custom text, such as names, ema…" at bounding box center [308, 223] width 271 height 107
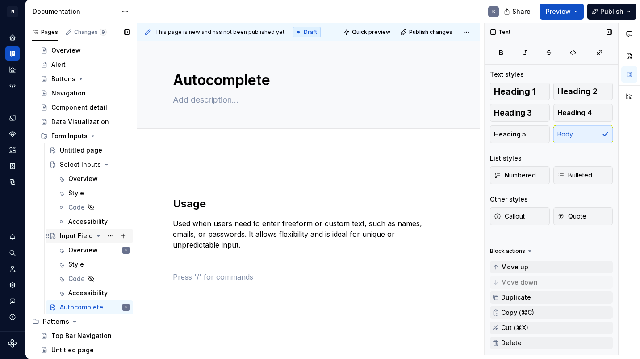
scroll to position [288, 0]
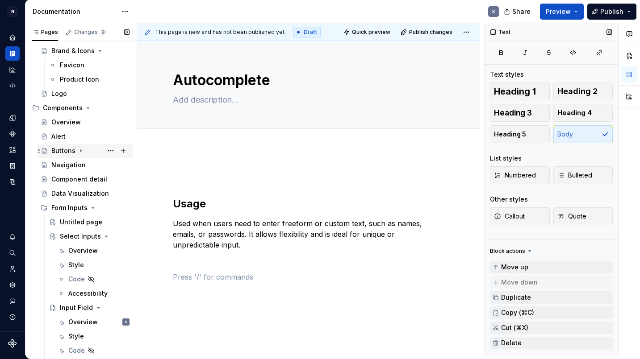
click at [81, 152] on icon "Page tree" at bounding box center [80, 150] width 7 height 7
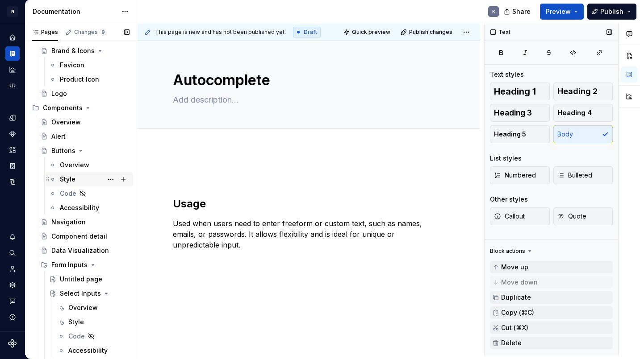
click at [87, 183] on div "Style" at bounding box center [95, 179] width 70 height 12
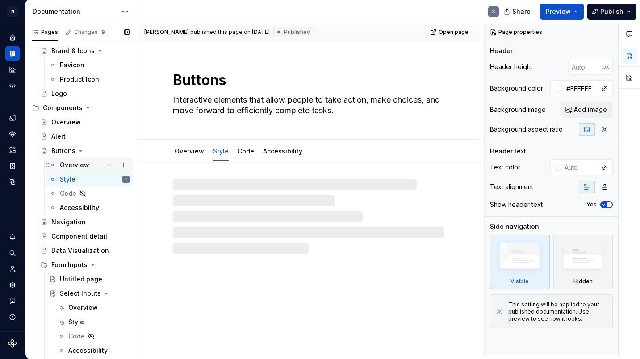
click at [91, 166] on div "Overview" at bounding box center [95, 165] width 70 height 12
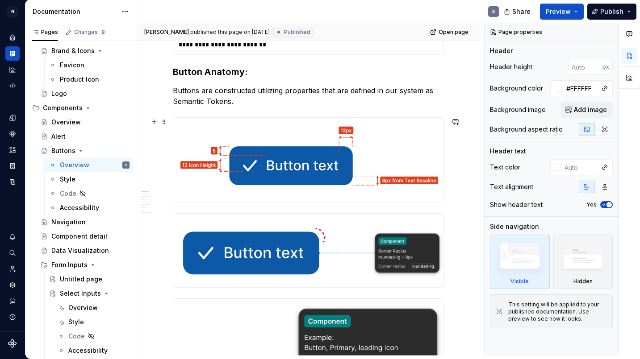
scroll to position [137, 0]
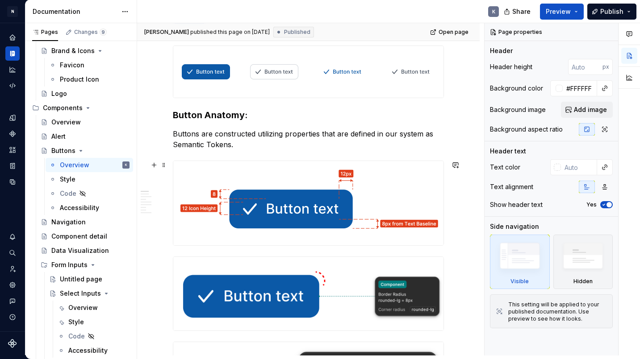
click at [302, 181] on img at bounding box center [308, 203] width 270 height 84
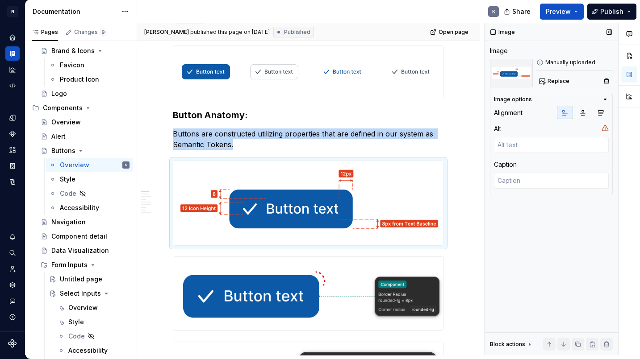
click at [604, 100] on icon "button" at bounding box center [604, 99] width 7 height 7
click at [604, 100] on icon "button" at bounding box center [604, 100] width 1 height 2
click at [214, 278] on img at bounding box center [308, 294] width 270 height 74
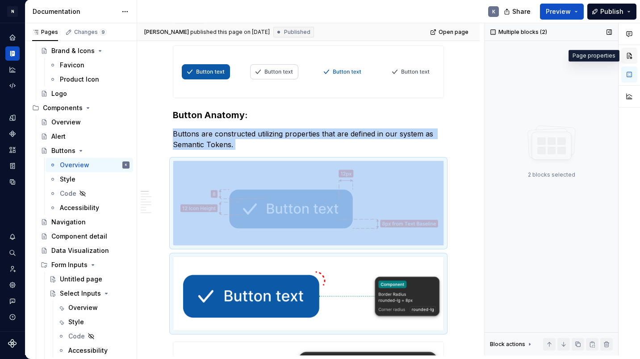
click at [628, 59] on button "button" at bounding box center [629, 56] width 16 height 16
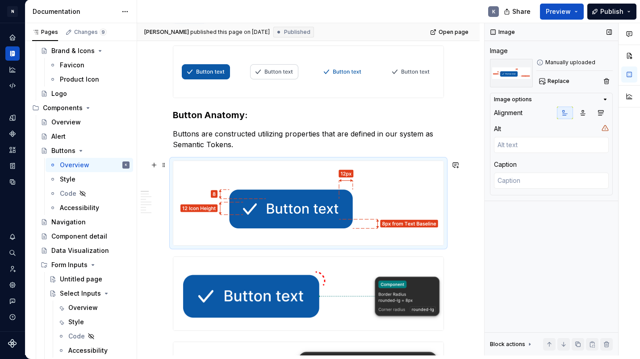
click at [359, 180] on img at bounding box center [308, 203] width 270 height 84
click at [630, 57] on button "button" at bounding box center [629, 56] width 16 height 16
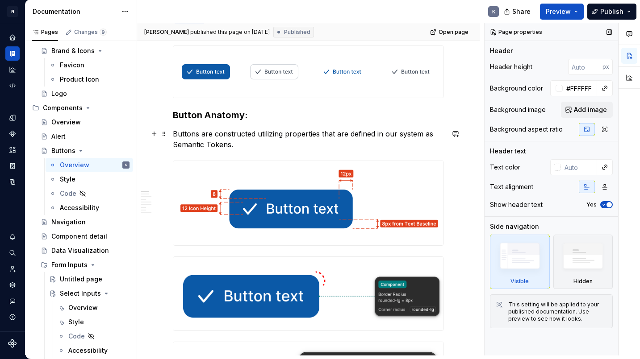
click at [403, 147] on p "Buttons are constructed utilizing properties that are defined in our system as …" at bounding box center [308, 139] width 271 height 21
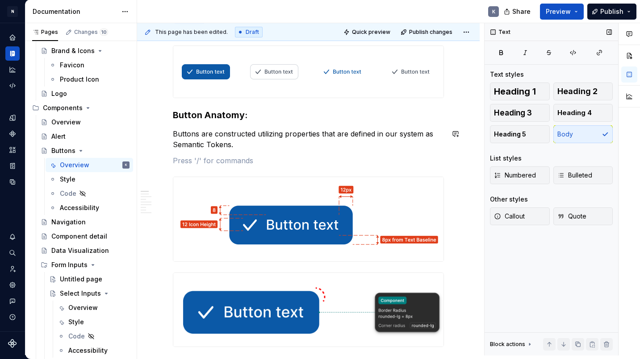
type textarea "*"
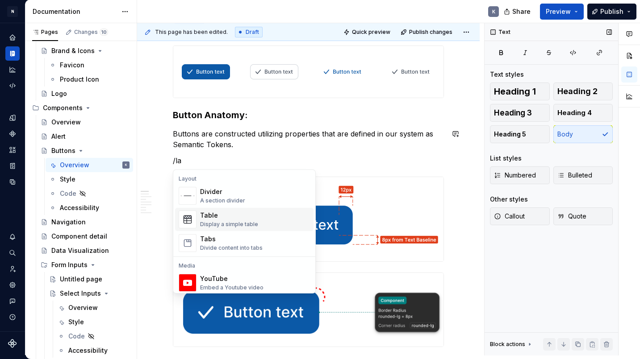
click at [263, 223] on div "Table Display a simple table" at bounding box center [255, 220] width 110 height 18
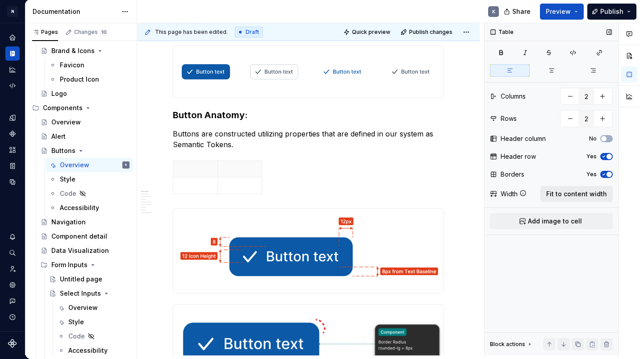
click at [604, 198] on span "Fit to content width" at bounding box center [576, 194] width 61 height 9
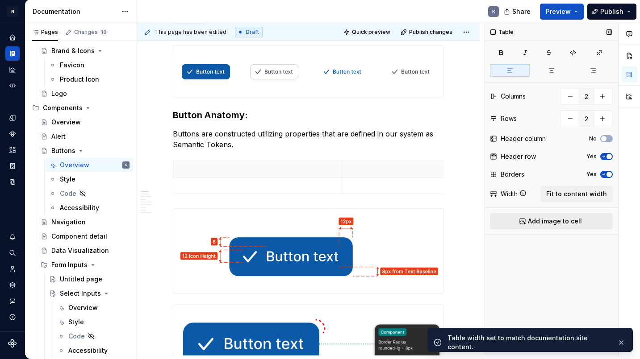
click at [598, 220] on button "Add image to cell" at bounding box center [551, 221] width 123 height 16
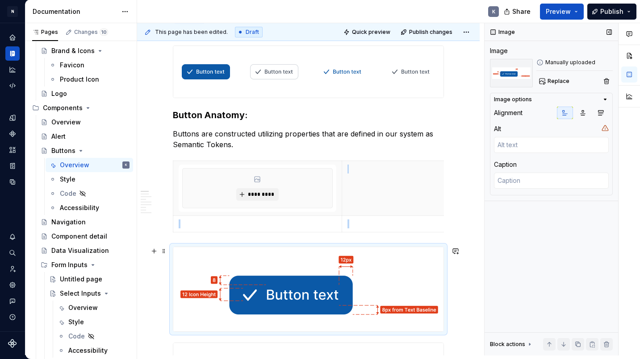
click at [302, 262] on img at bounding box center [308, 289] width 270 height 84
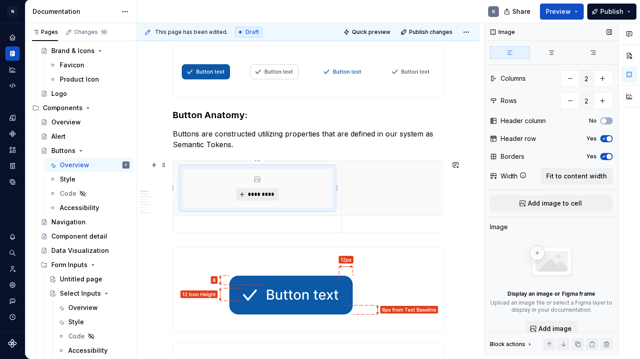
click at [271, 194] on span "*********" at bounding box center [260, 194] width 27 height 7
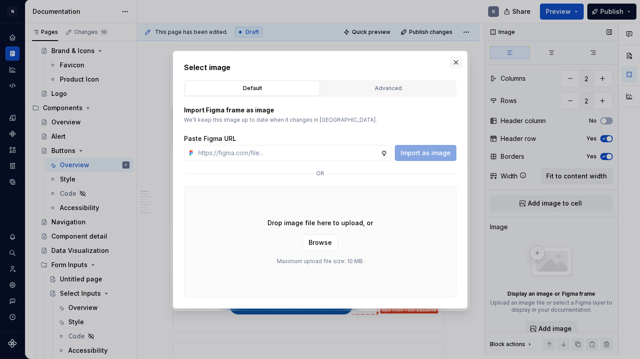
click at [455, 64] on button "button" at bounding box center [455, 62] width 12 height 12
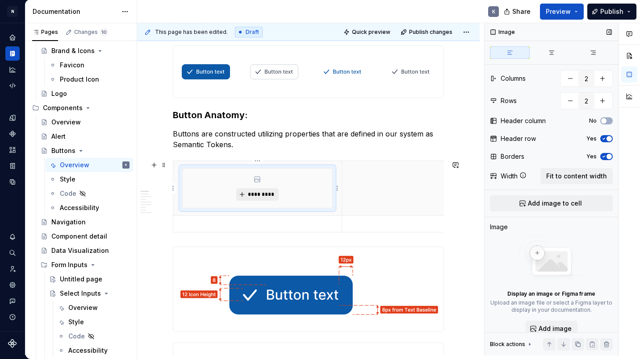
click at [273, 196] on span "*********" at bounding box center [260, 194] width 27 height 7
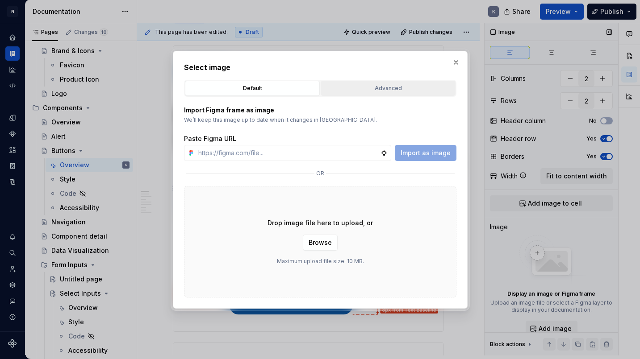
click at [377, 89] on div "Advanced" at bounding box center [388, 88] width 129 height 9
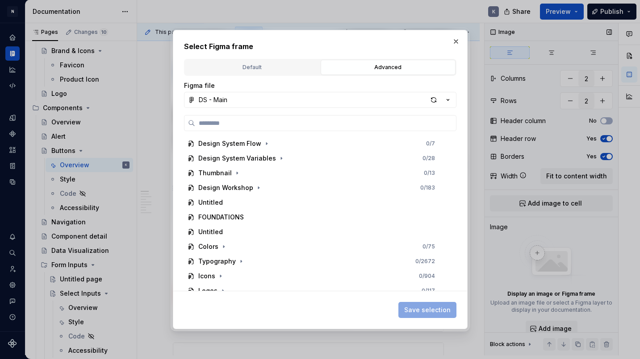
click at [242, 69] on div "Default" at bounding box center [252, 67] width 129 height 9
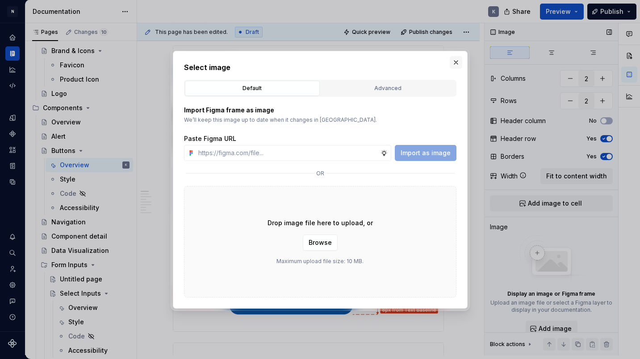
click at [450, 62] on button "button" at bounding box center [455, 62] width 12 height 12
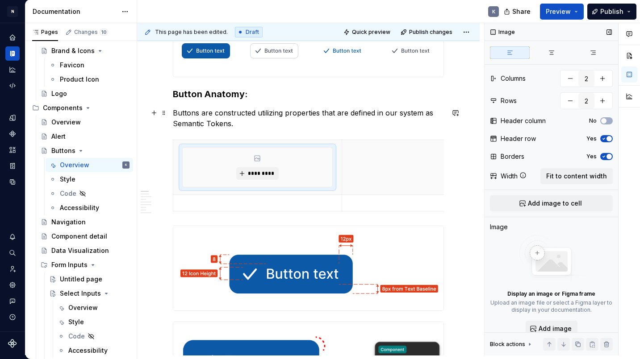
scroll to position [112, 0]
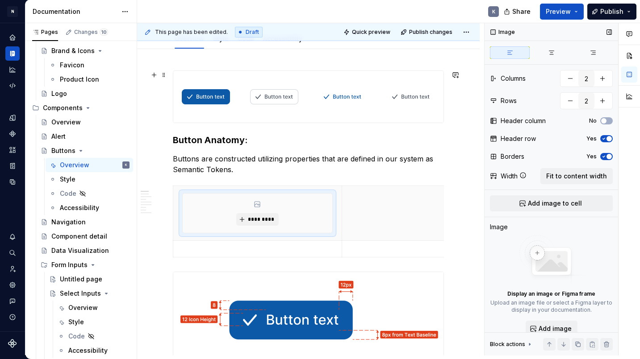
click at [293, 233] on div "*********" at bounding box center [258, 213] width 150 height 39
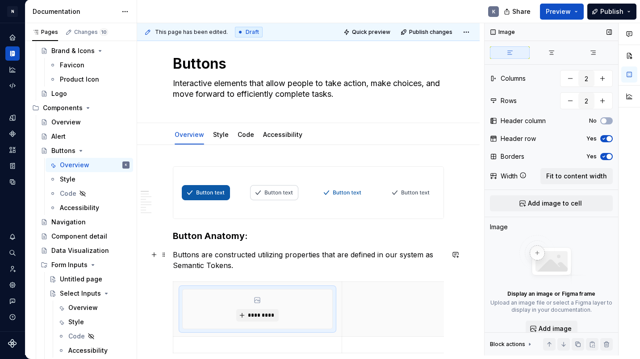
scroll to position [166, 0]
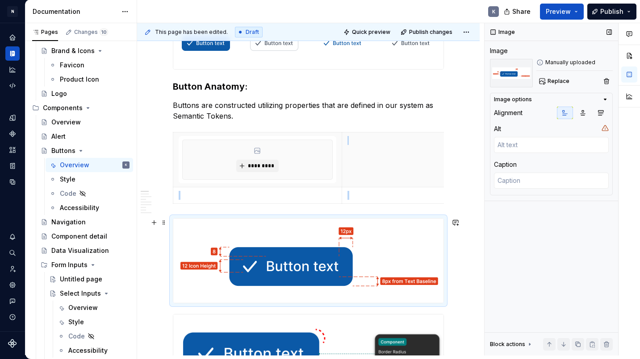
click at [299, 259] on img at bounding box center [308, 261] width 270 height 84
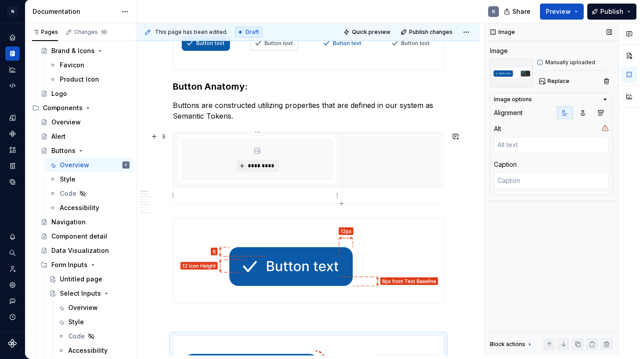
click at [303, 197] on p at bounding box center [258, 195] width 158 height 9
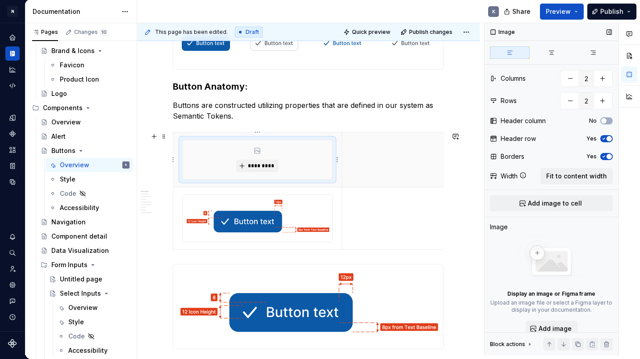
click at [330, 166] on div "*********" at bounding box center [258, 159] width 150 height 39
type textarea "*"
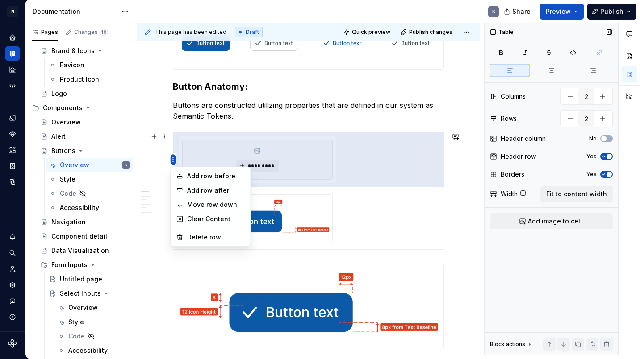
click at [172, 160] on html "N Product Design K Design system data Documentation K Share Preview Publish Pag…" at bounding box center [320, 179] width 640 height 359
click at [218, 237] on div "Delete row" at bounding box center [216, 237] width 58 height 9
type input "1"
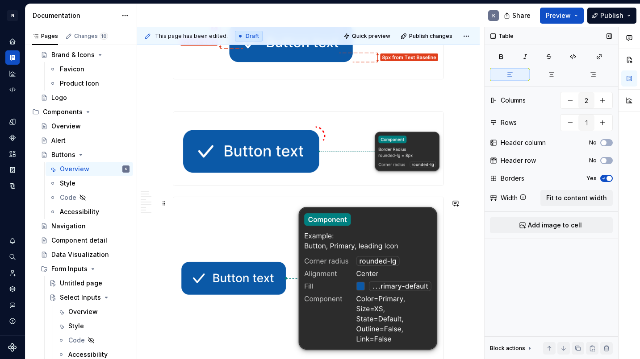
scroll to position [344, 0]
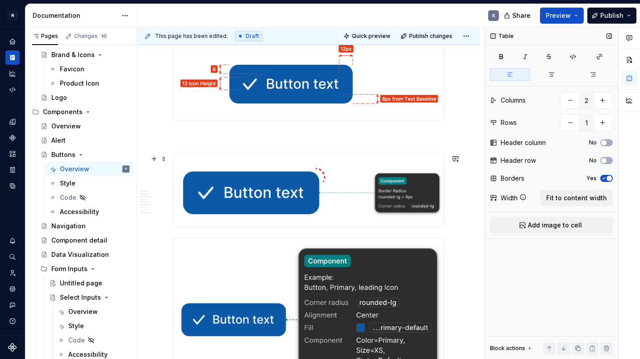
click at [346, 202] on img at bounding box center [308, 191] width 270 height 74
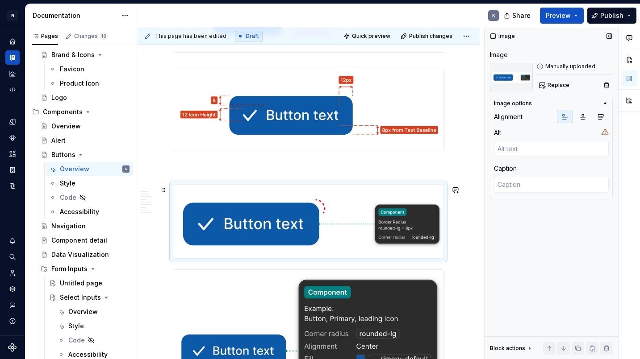
scroll to position [183, 0]
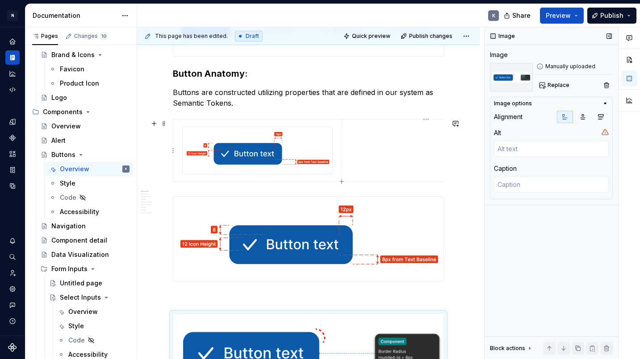
click at [378, 160] on td at bounding box center [425, 151] width 168 height 62
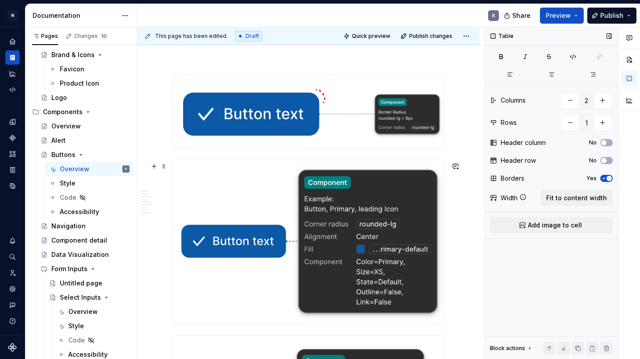
scroll to position [293, 0]
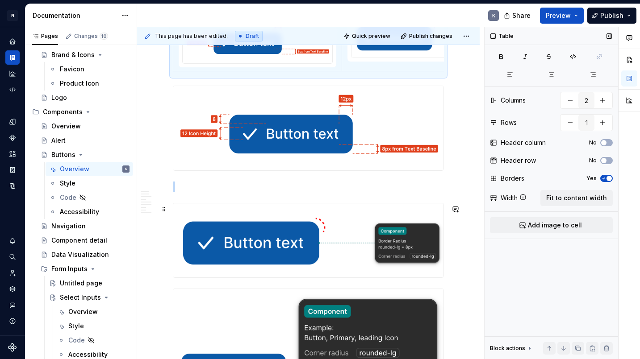
click at [363, 233] on img at bounding box center [308, 241] width 270 height 74
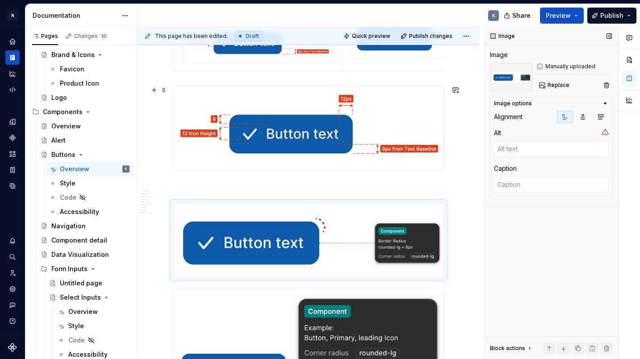
click at [379, 147] on img at bounding box center [308, 128] width 270 height 84
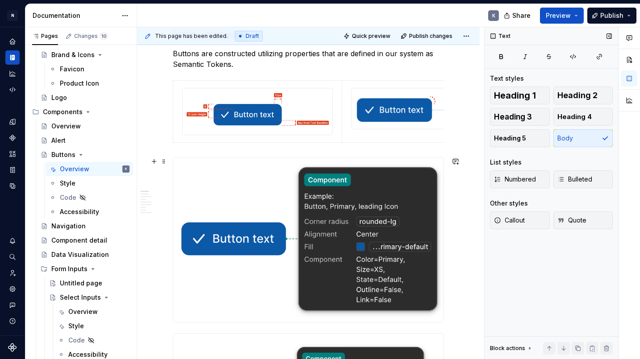
scroll to position [190, 0]
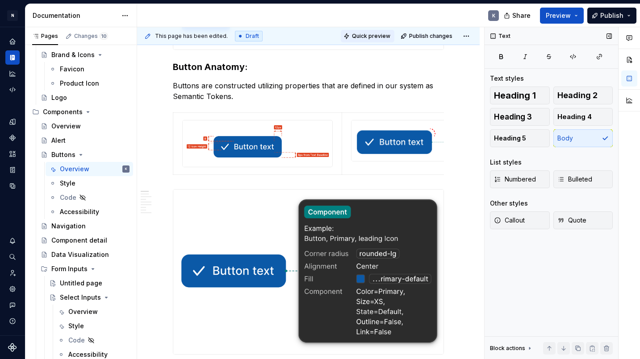
click at [383, 38] on span "Quick preview" at bounding box center [371, 36] width 38 height 7
type textarea "*"
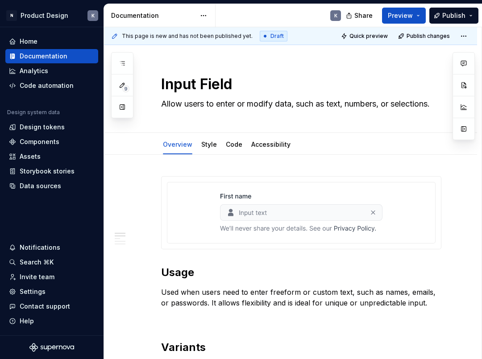
scroll to position [25, 0]
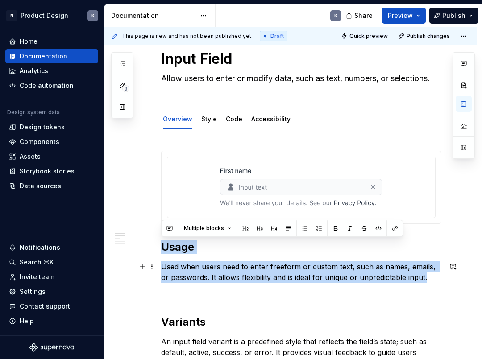
drag, startPoint x: 162, startPoint y: 247, endPoint x: 417, endPoint y: 274, distance: 257.2
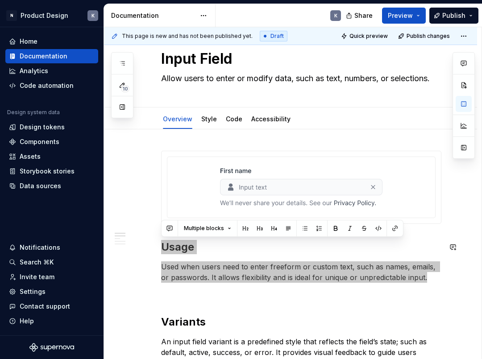
type textarea "*"
